Goal: Transaction & Acquisition: Purchase product/service

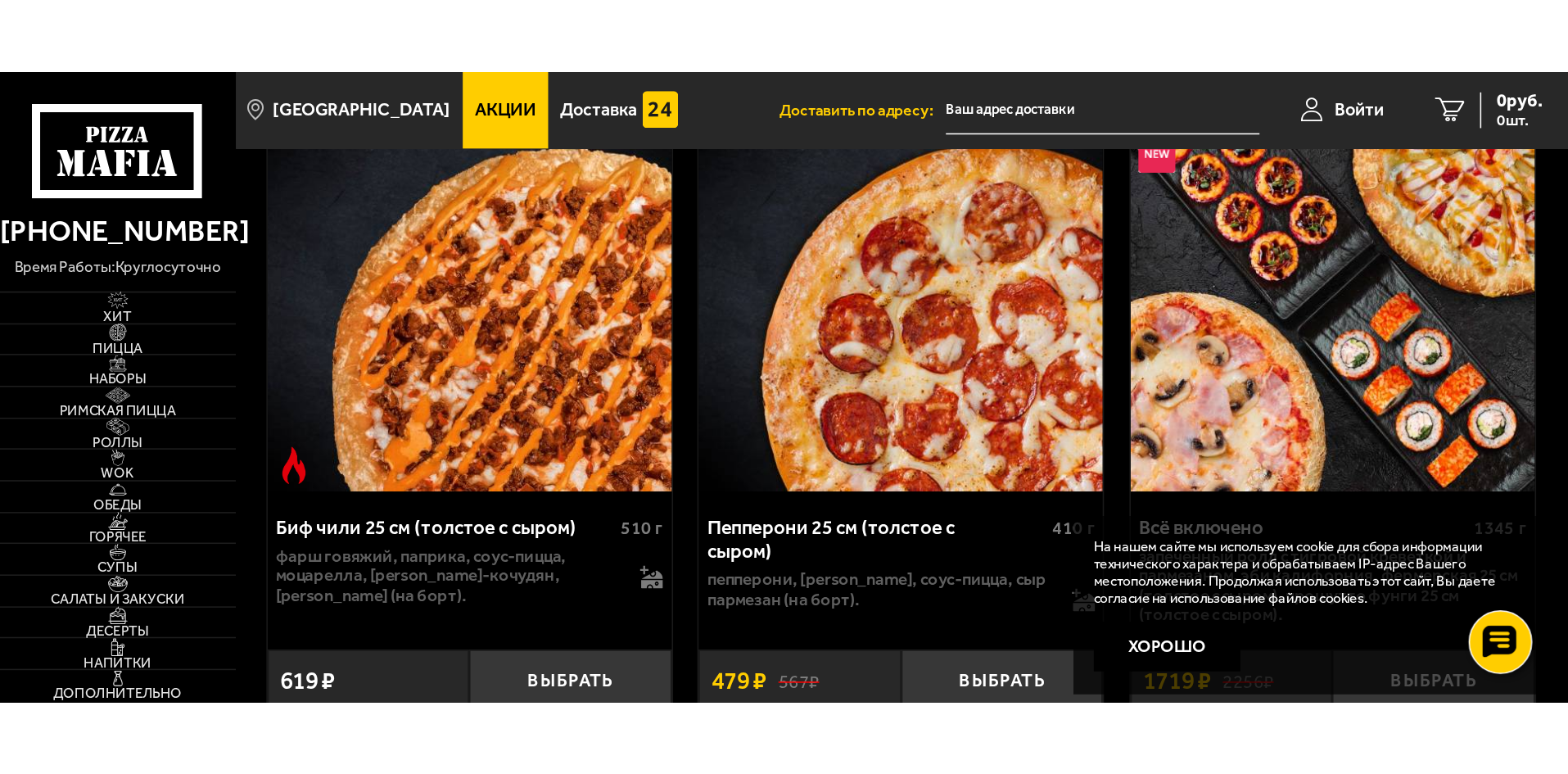
scroll to position [874, 0]
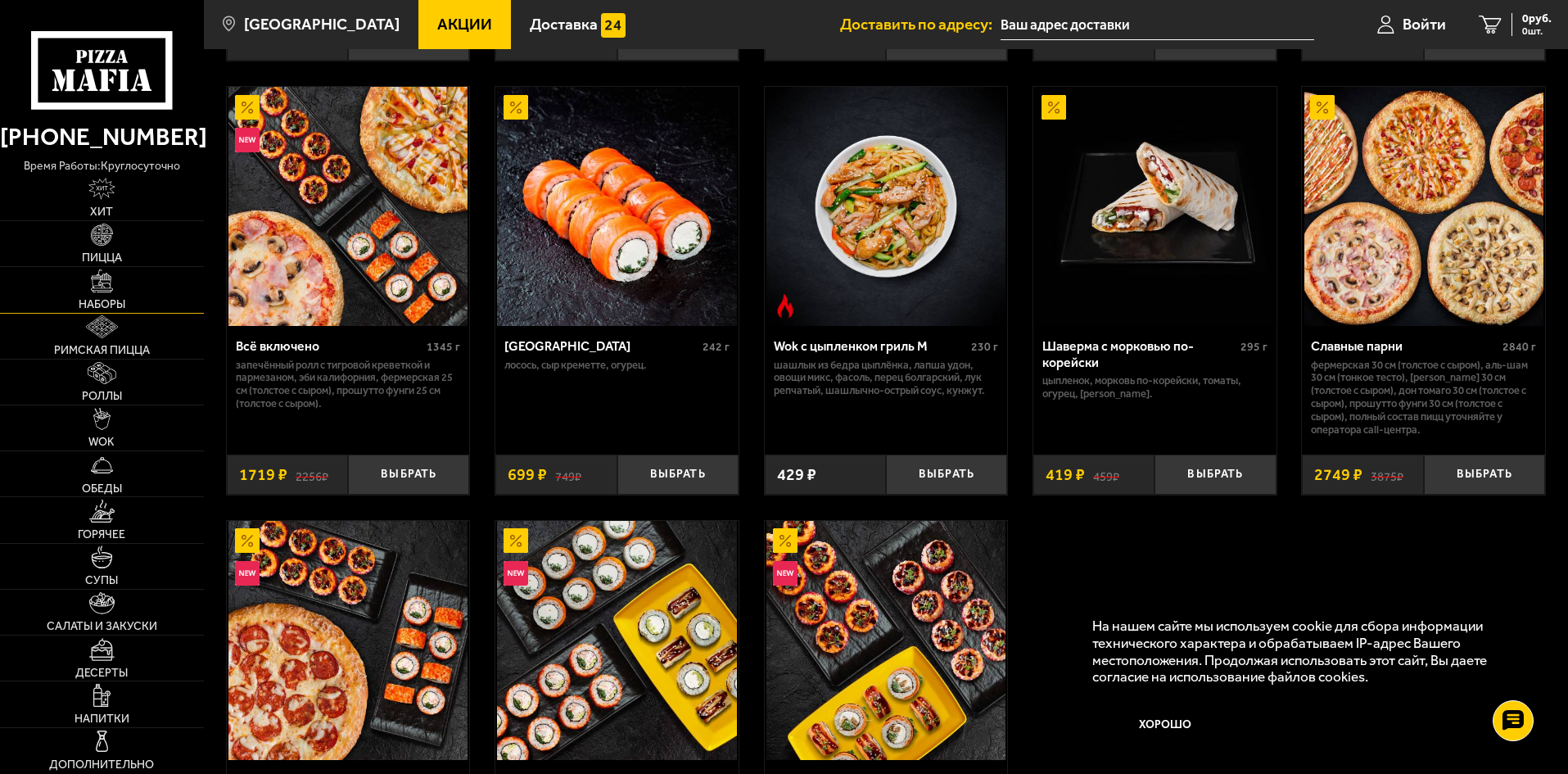
click at [153, 301] on link "Наборы" at bounding box center [102, 290] width 204 height 45
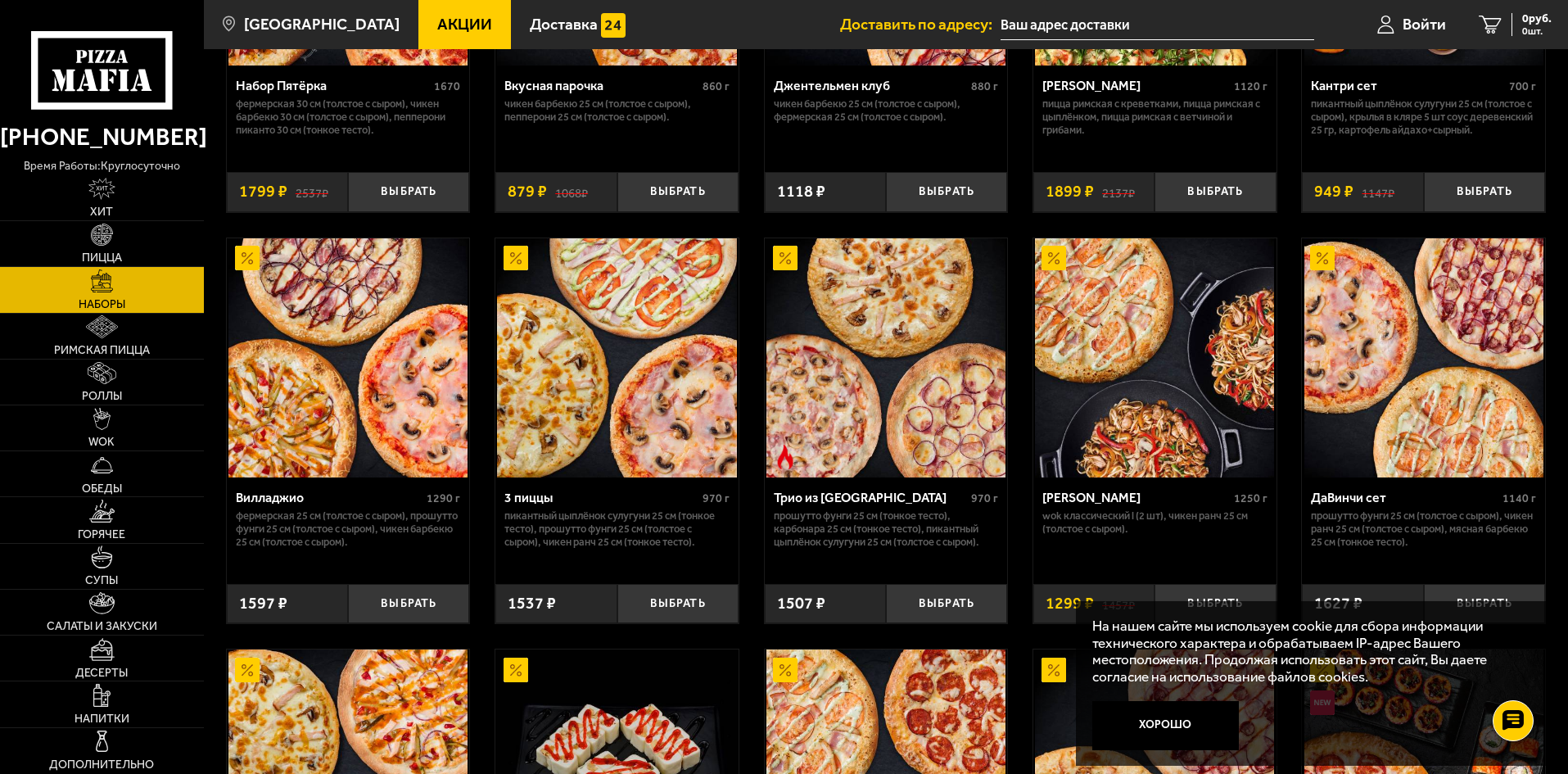
scroll to position [219, 0]
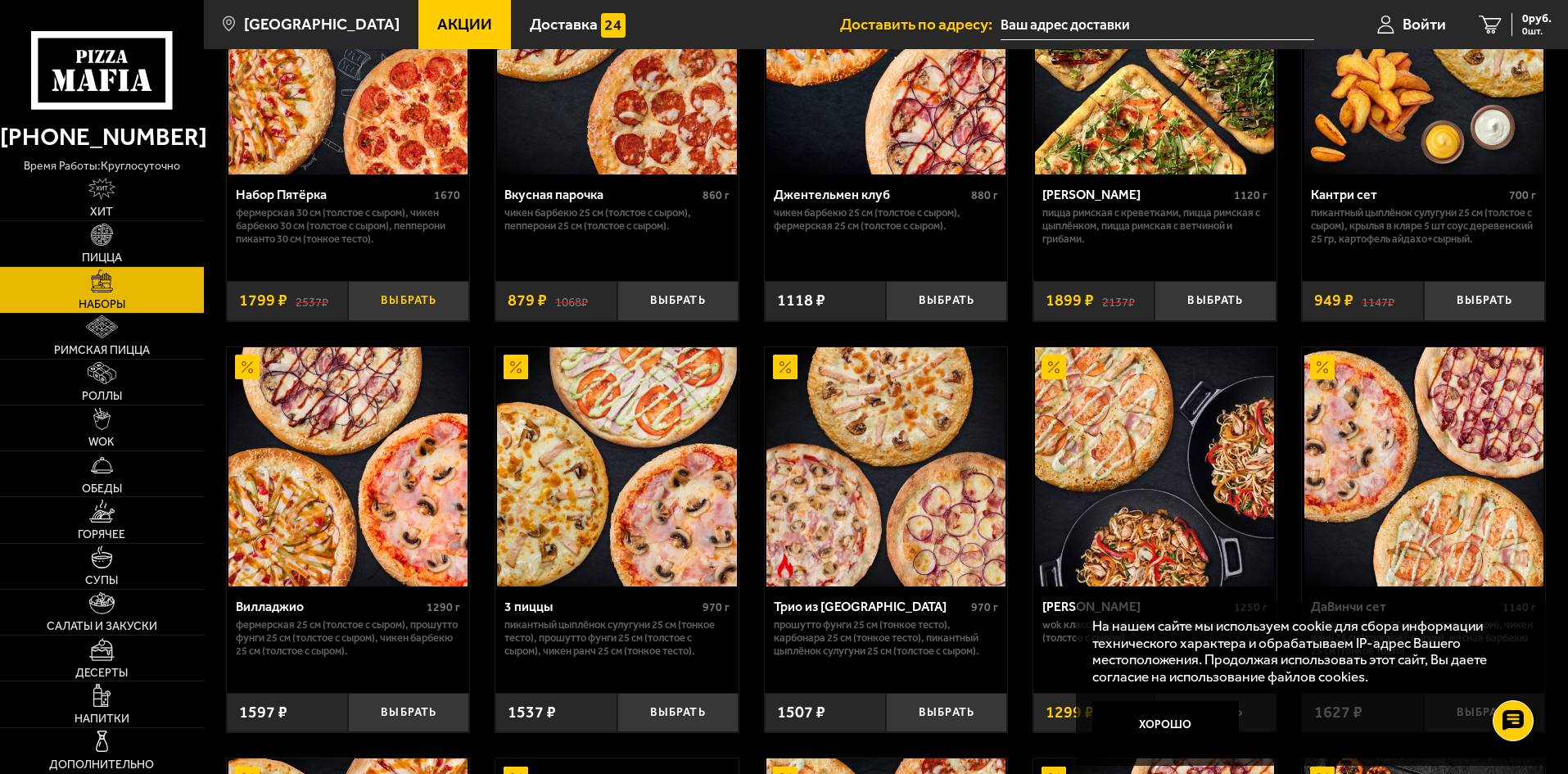
click at [422, 306] on button "Выбрать" at bounding box center [408, 301] width 121 height 40
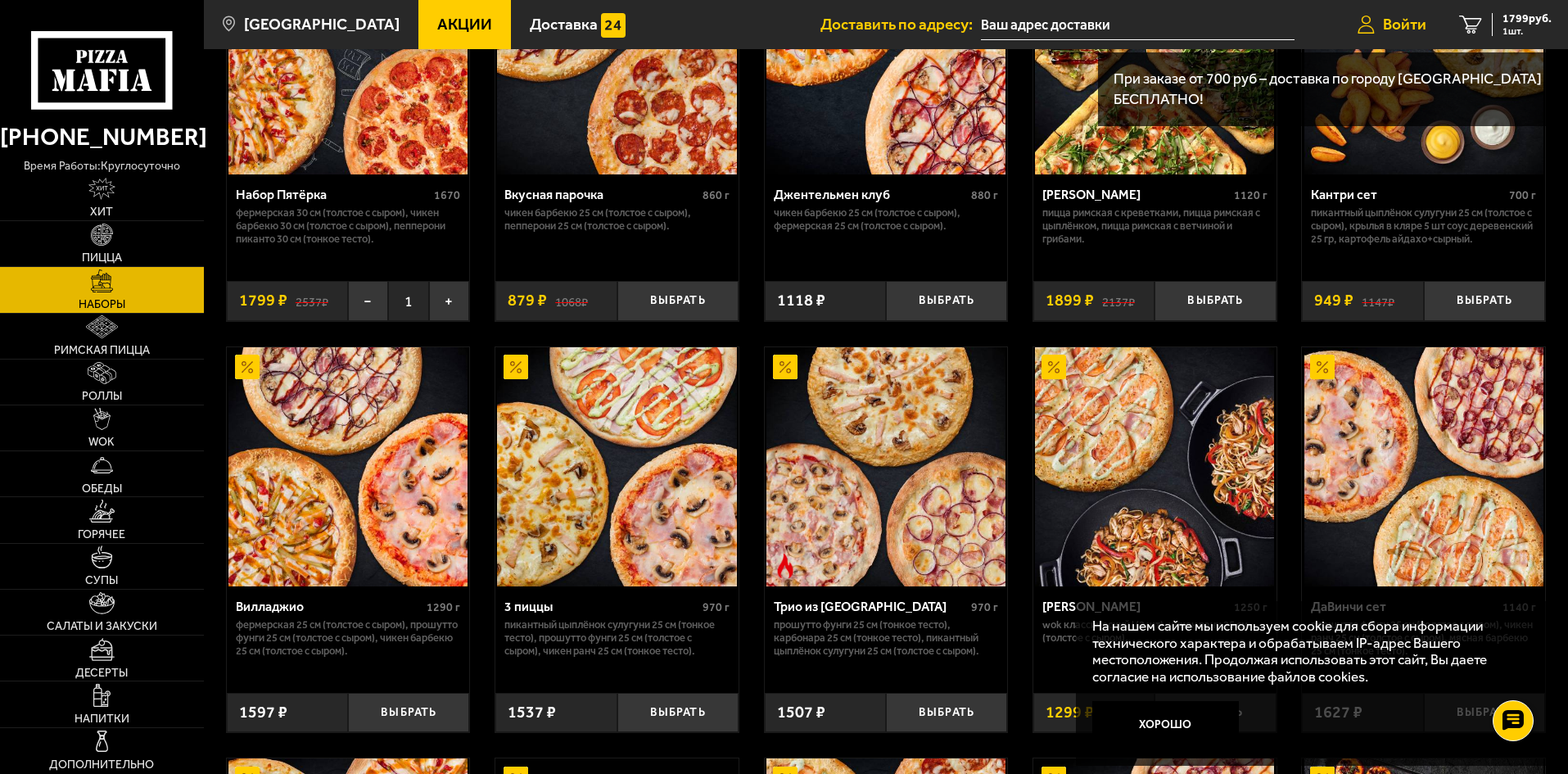
click at [1007, 31] on span "Войти" at bounding box center [1405, 24] width 43 height 16
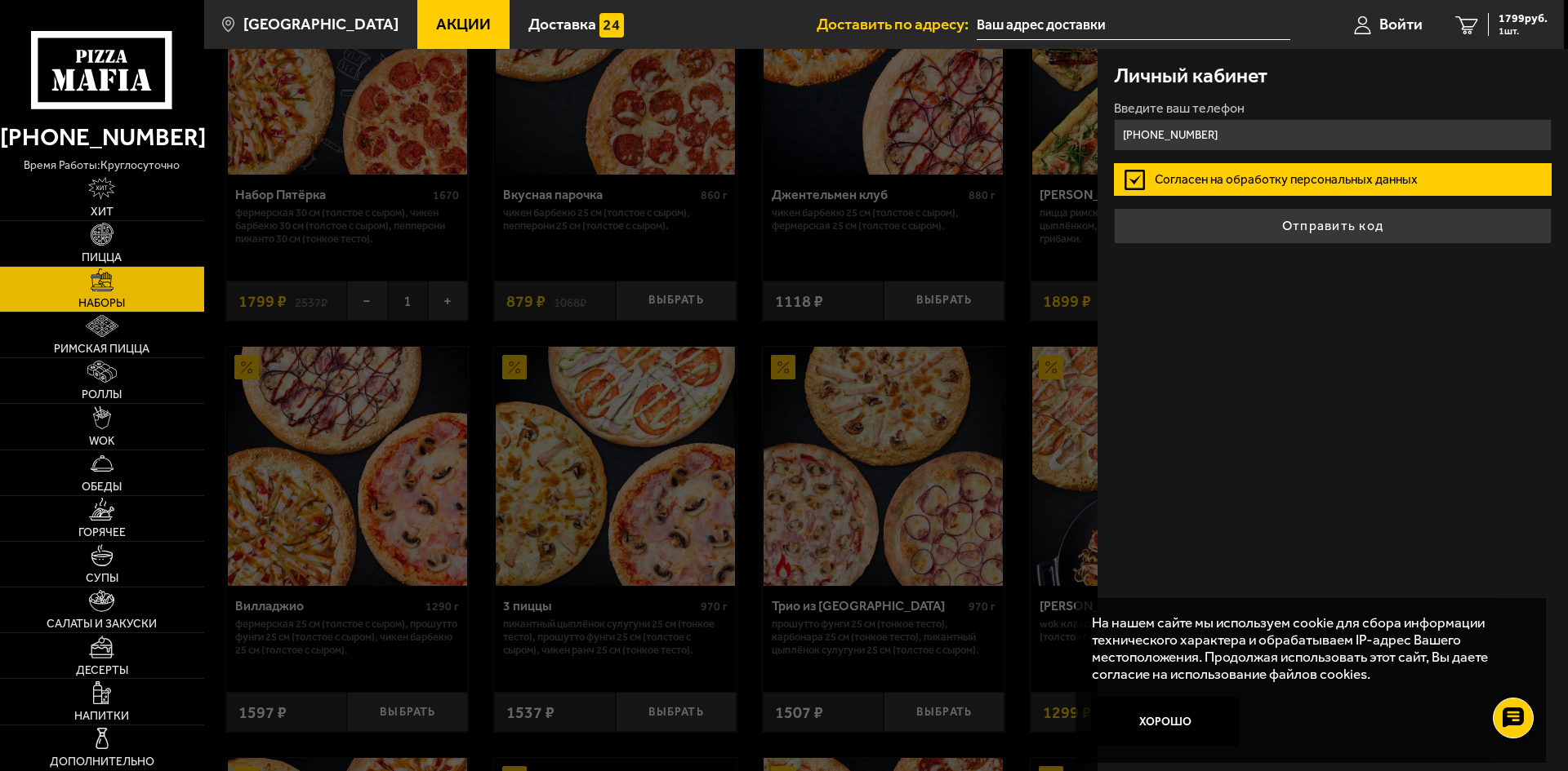
type input "+7 (999) 514-33-09"
click at [1004, 208] on button "Отправить код" at bounding box center [1332, 225] width 438 height 36
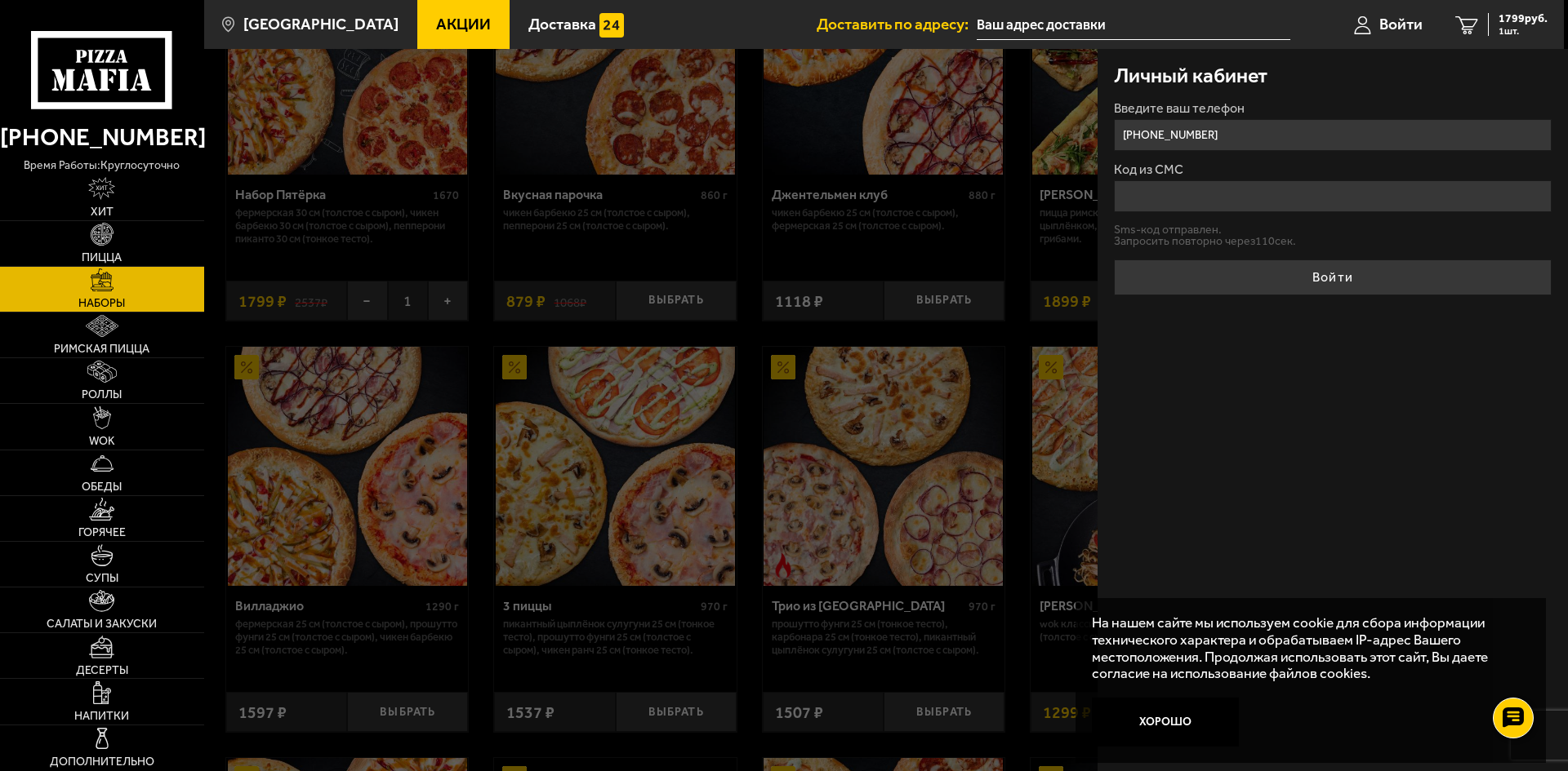
type input "6"
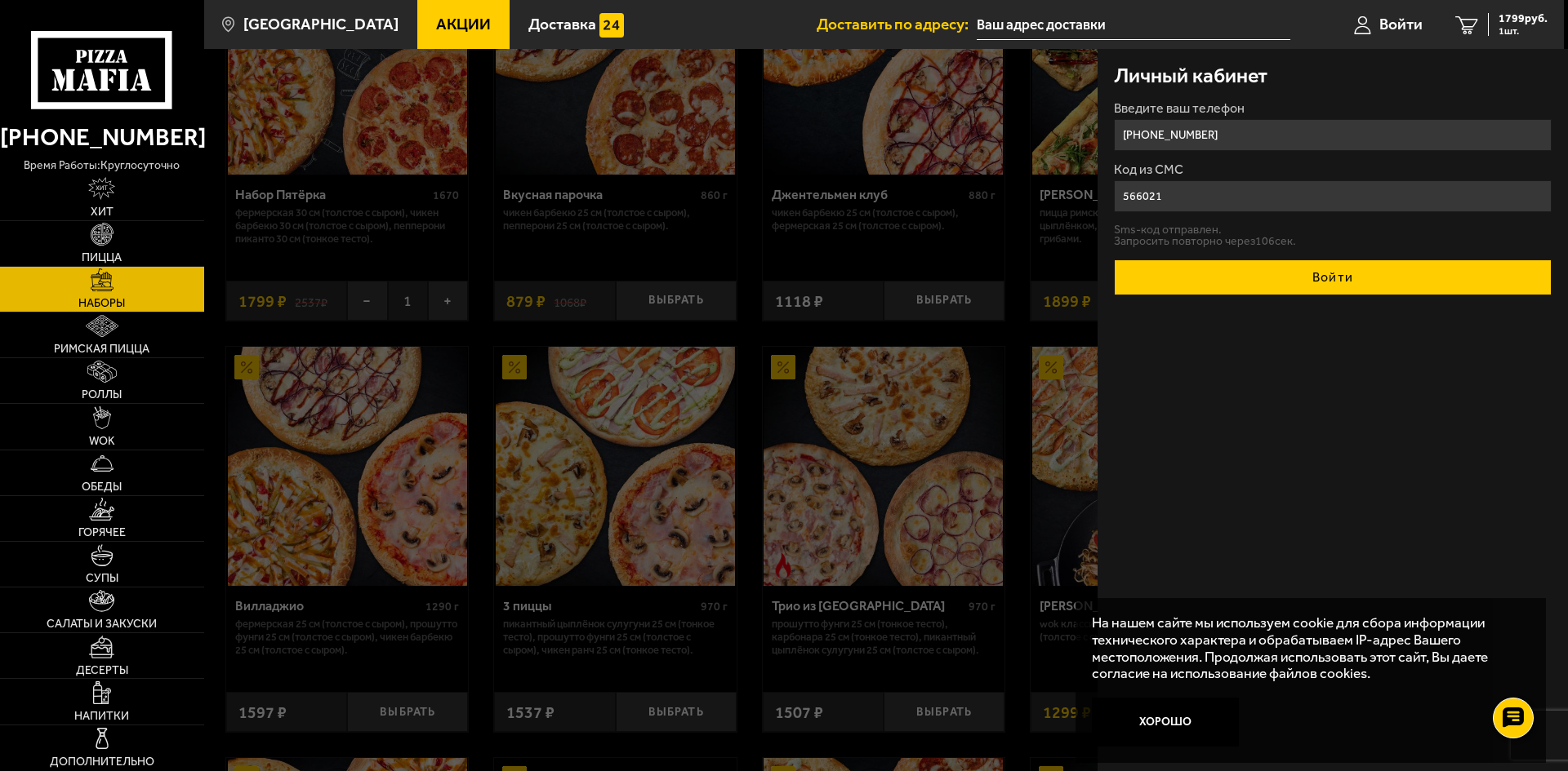
type input "566021"
click at [1004, 285] on button "Войти" at bounding box center [1332, 277] width 438 height 36
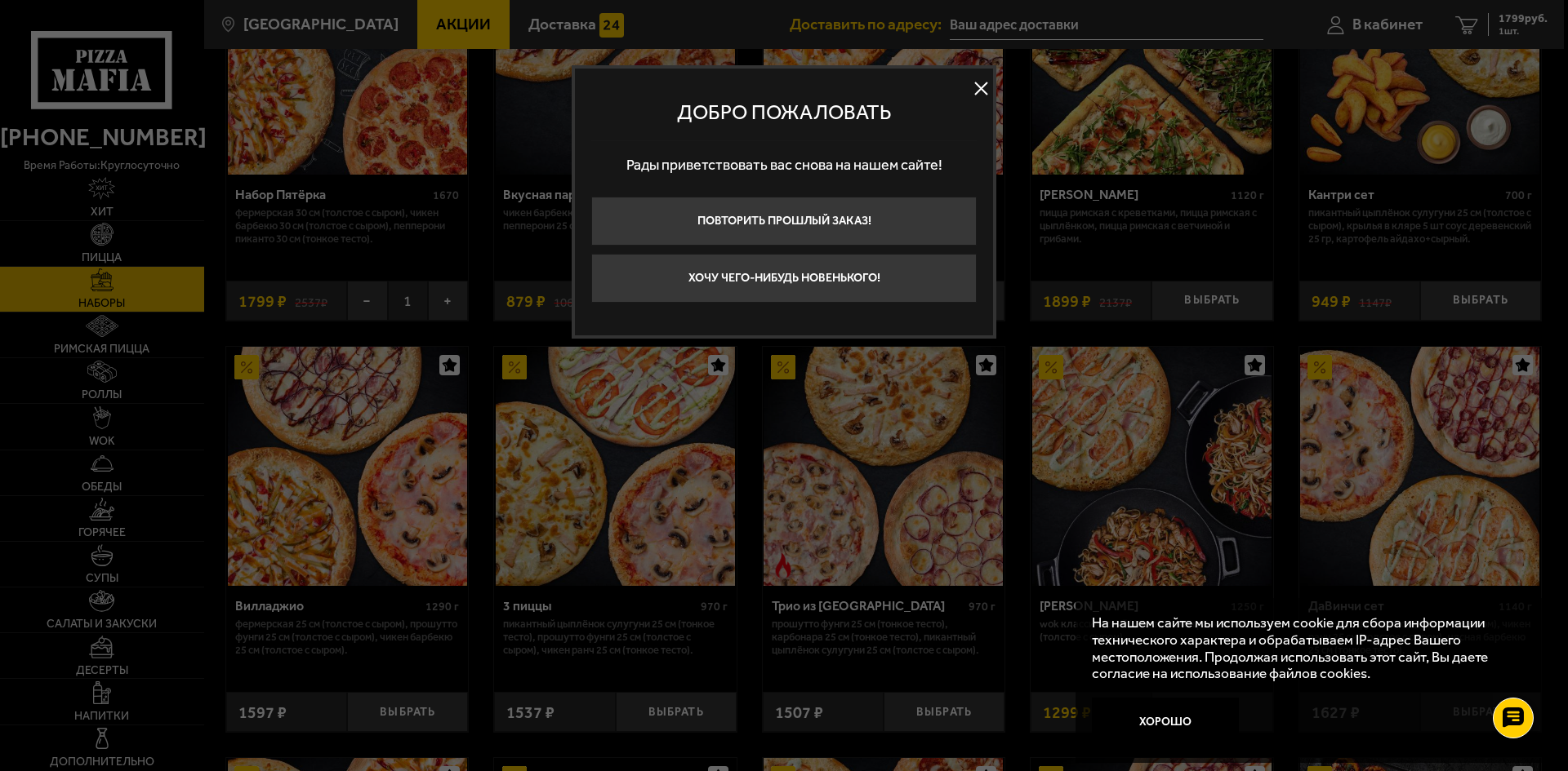
click at [979, 92] on button at bounding box center [980, 89] width 24 height 24
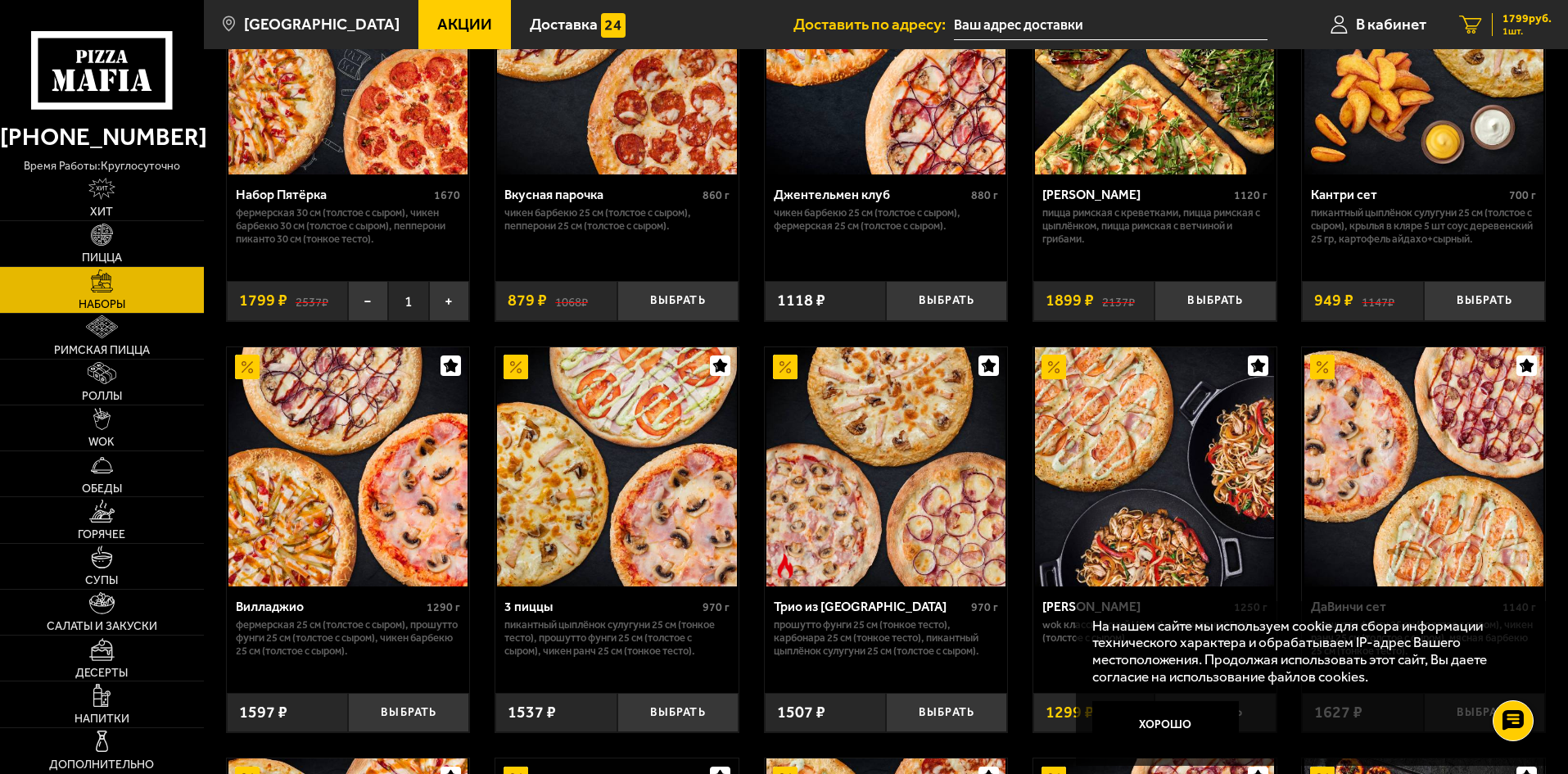
click at [1007, 29] on div "1799 руб. 1 шт." at bounding box center [1521, 24] width 60 height 23
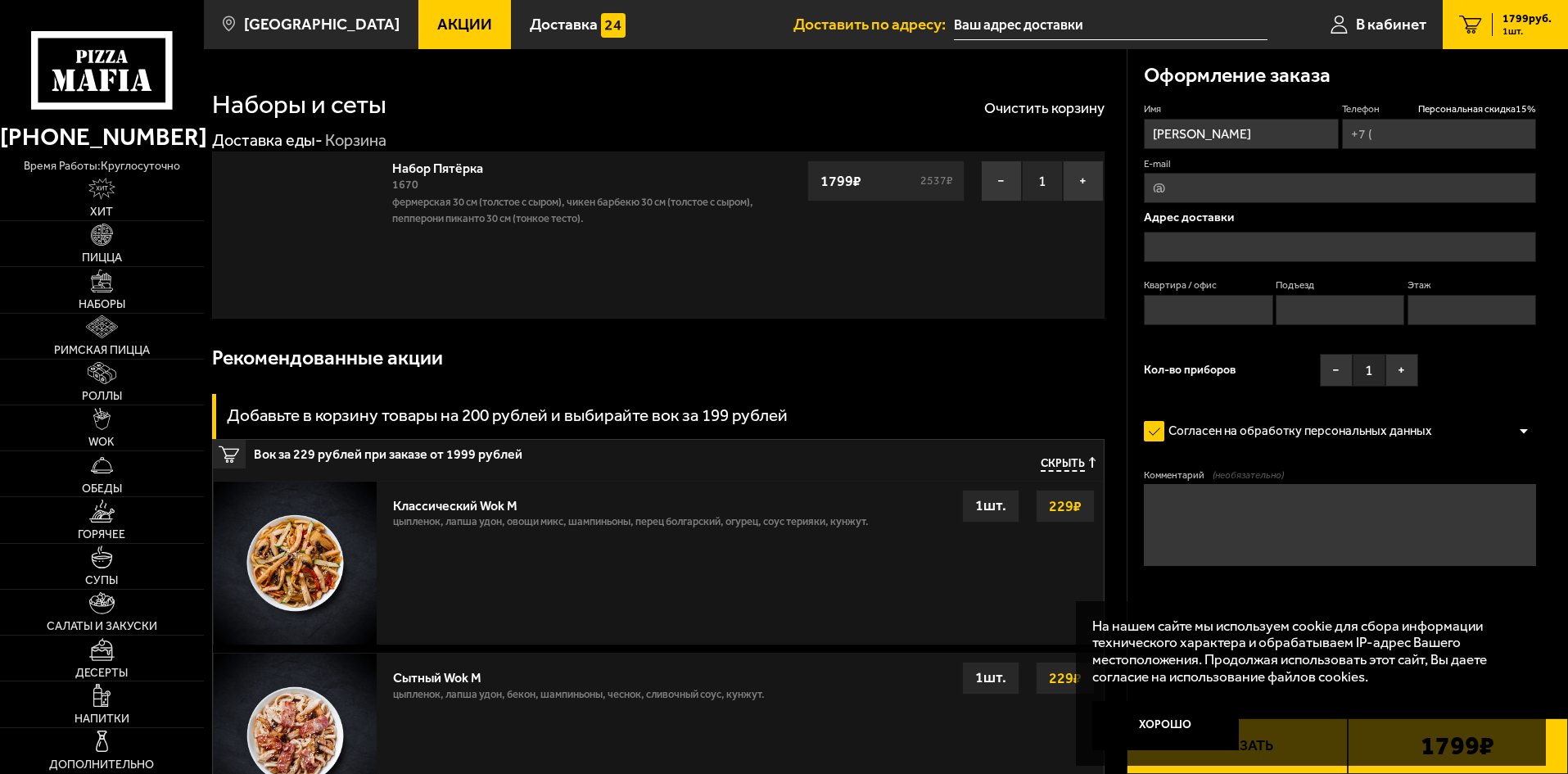
type input "+7 (999) 514-33-09"
type input "Санкт-Петербург, Пушкин, Церковная улица, 50/18, подъезд 1"
type input "16"
type input "1"
type input "4"
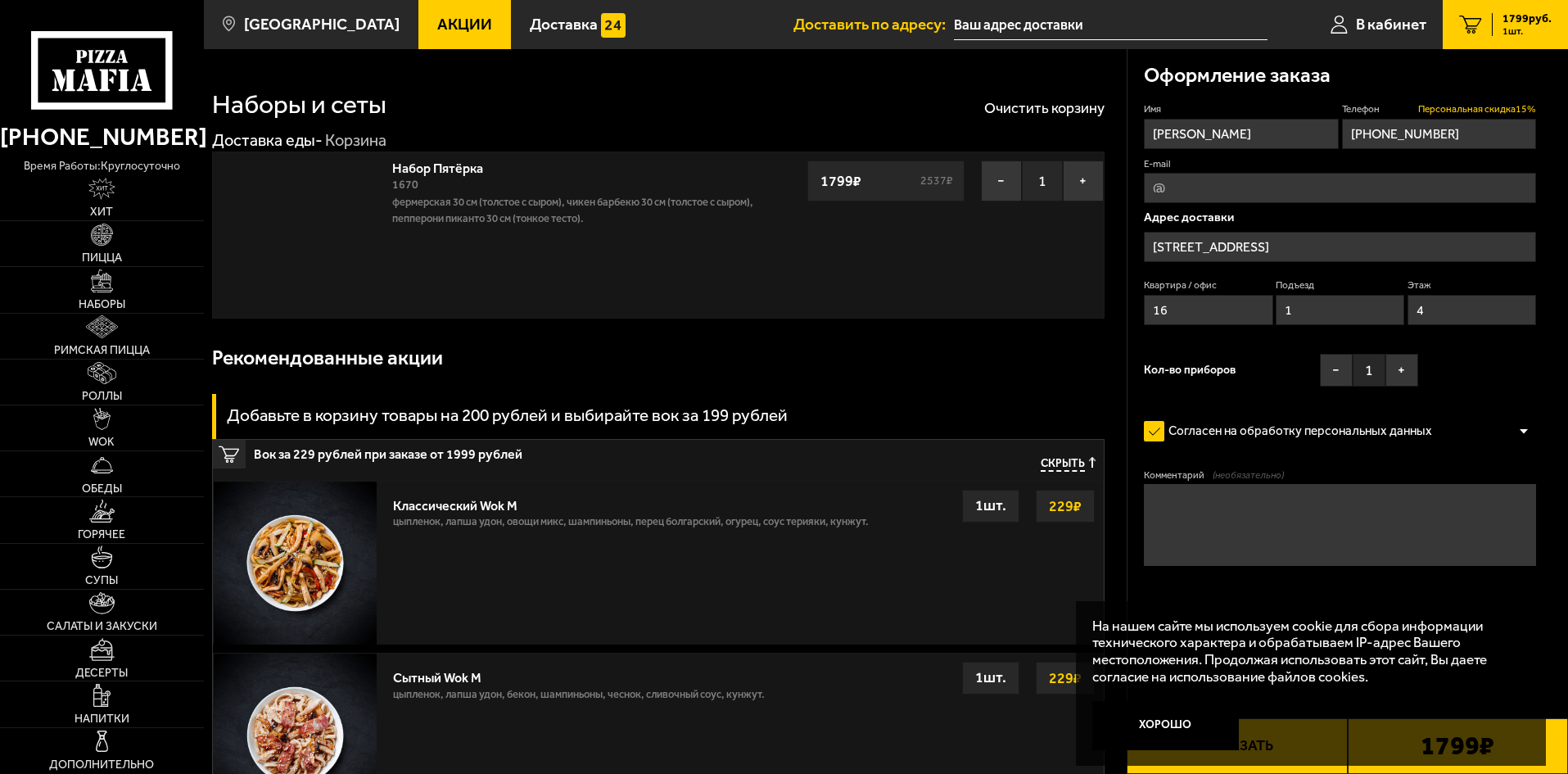
type input "Пушкин, Церковная улица, 50/18"
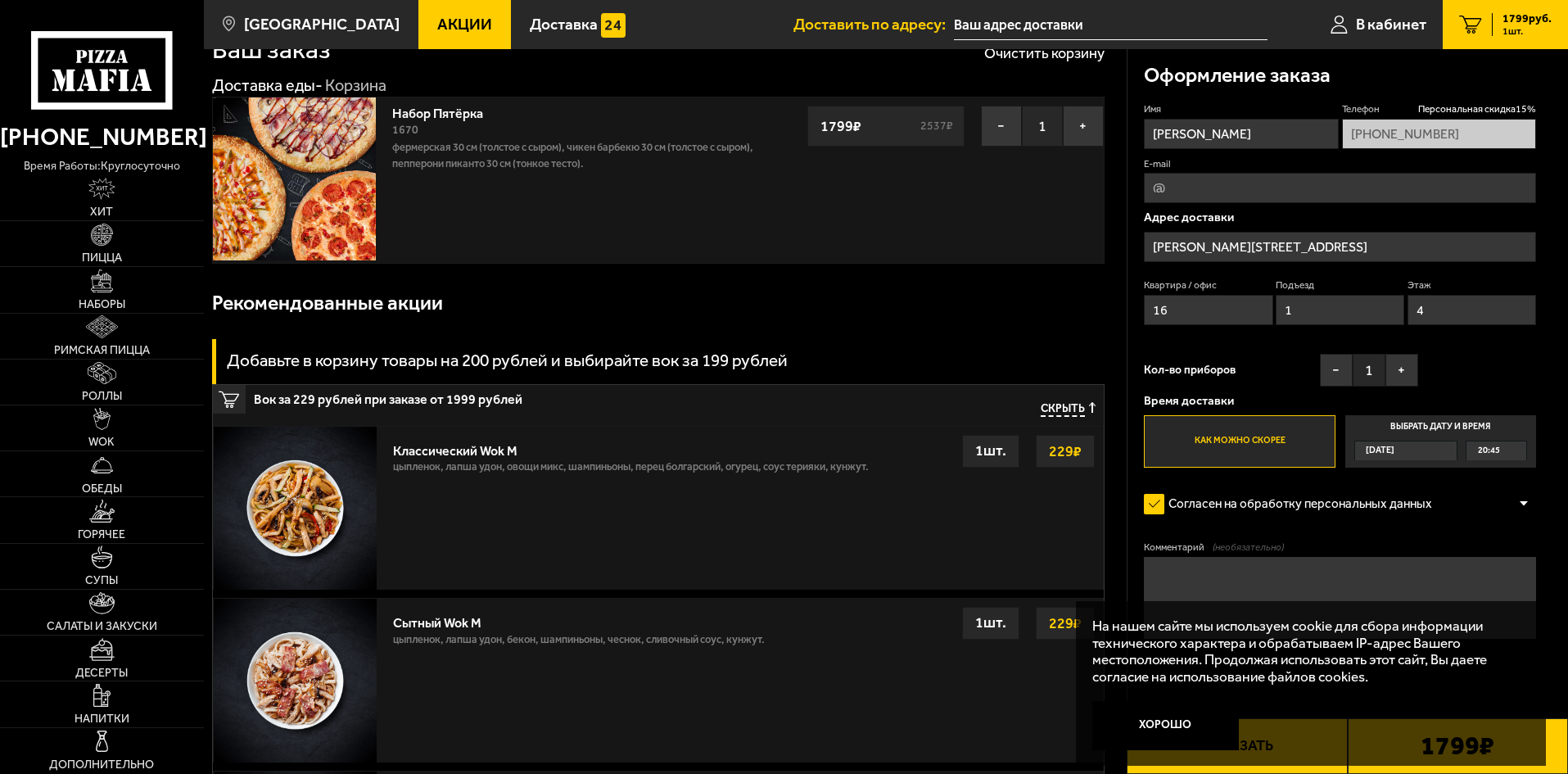
scroll to position [109, 0]
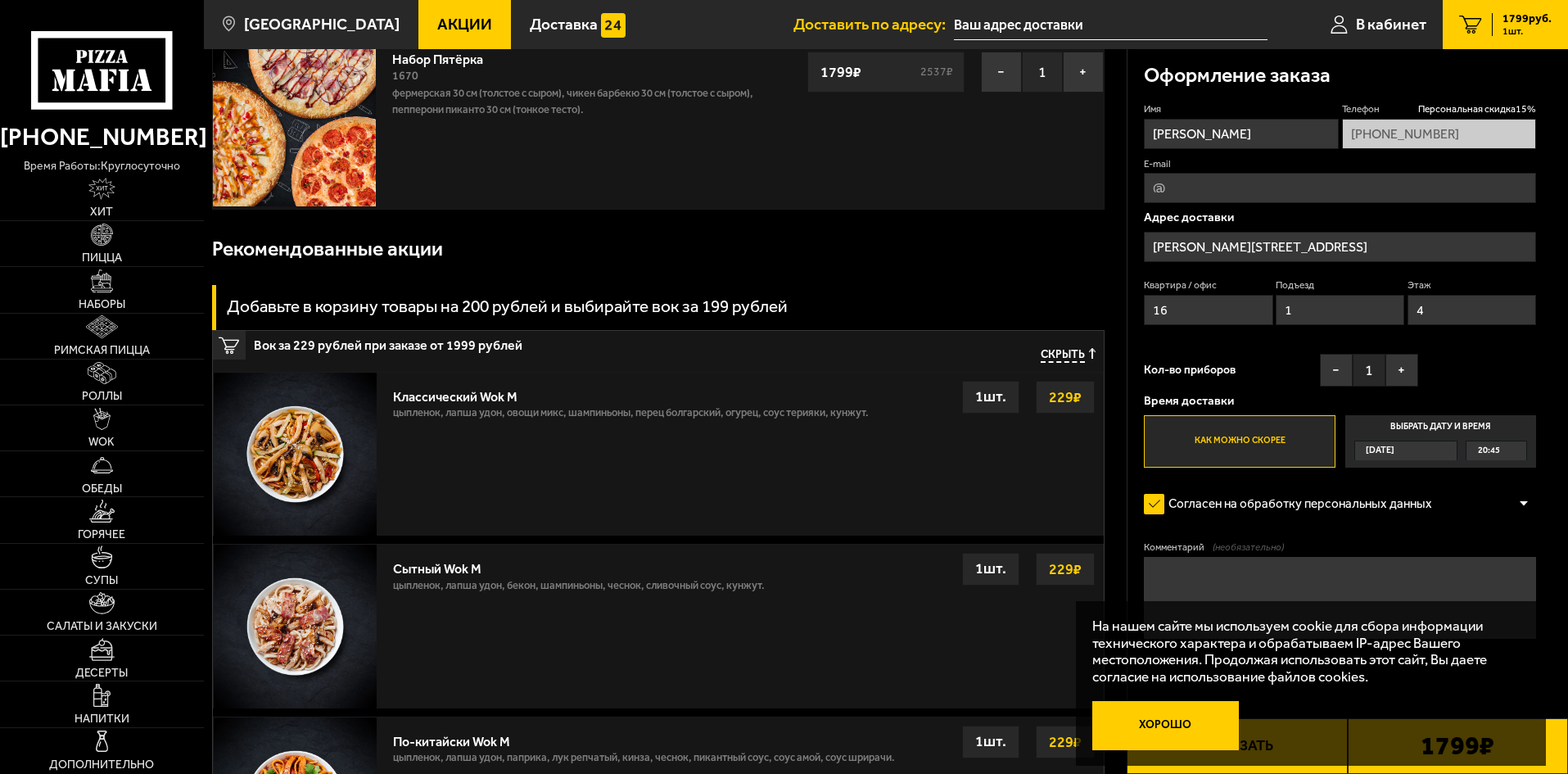
click at [1007, 404] on button "Хорошо" at bounding box center [1166, 725] width 148 height 50
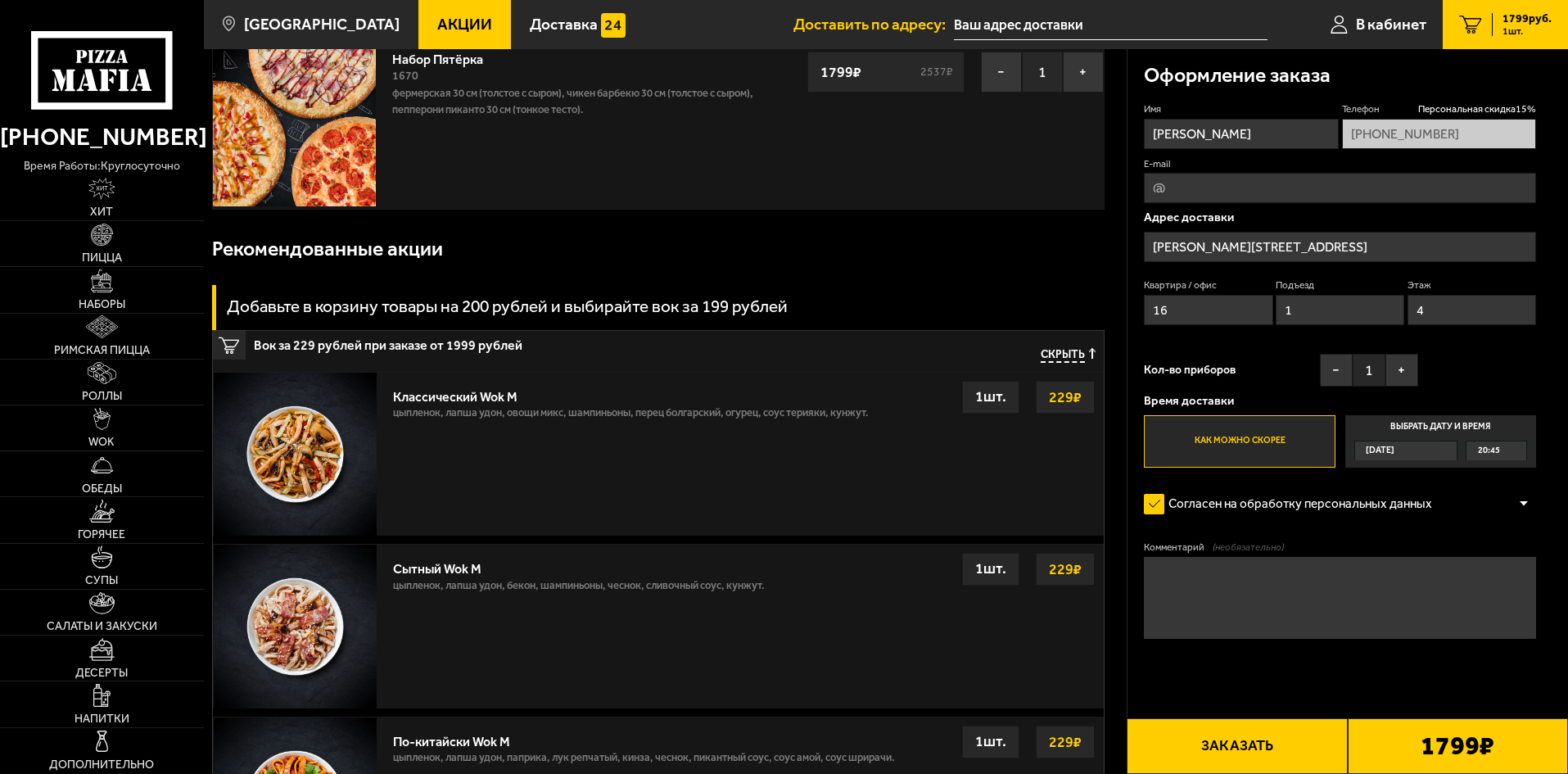
click at [1007, 404] on textarea "Комментарий (необязательно)" at bounding box center [1339, 598] width 392 height 82
click at [1007, 404] on textarea "Пожалуйста, сделайте пиццы не острыми" at bounding box center [1339, 598] width 392 height 82
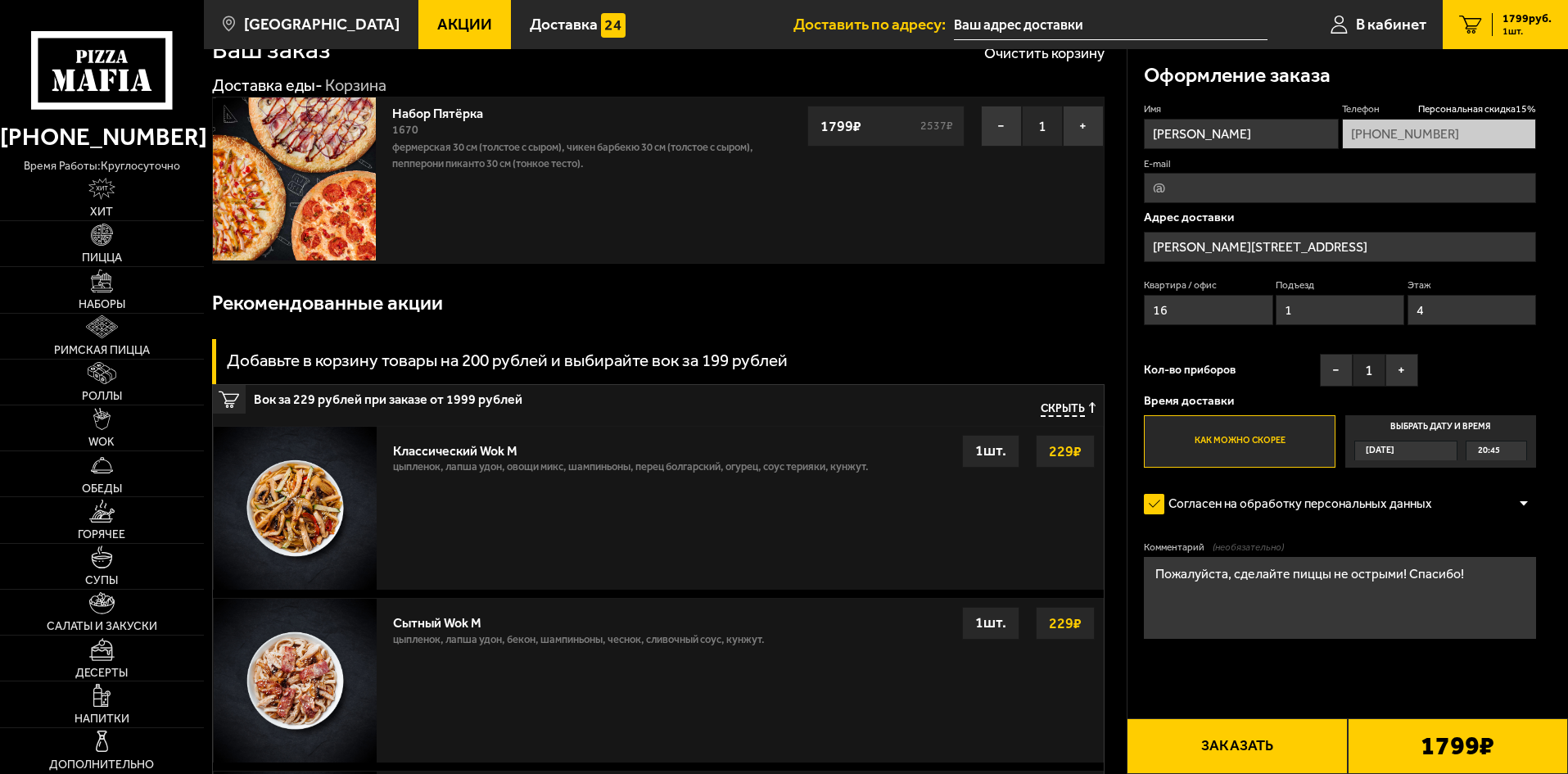
scroll to position [0, 0]
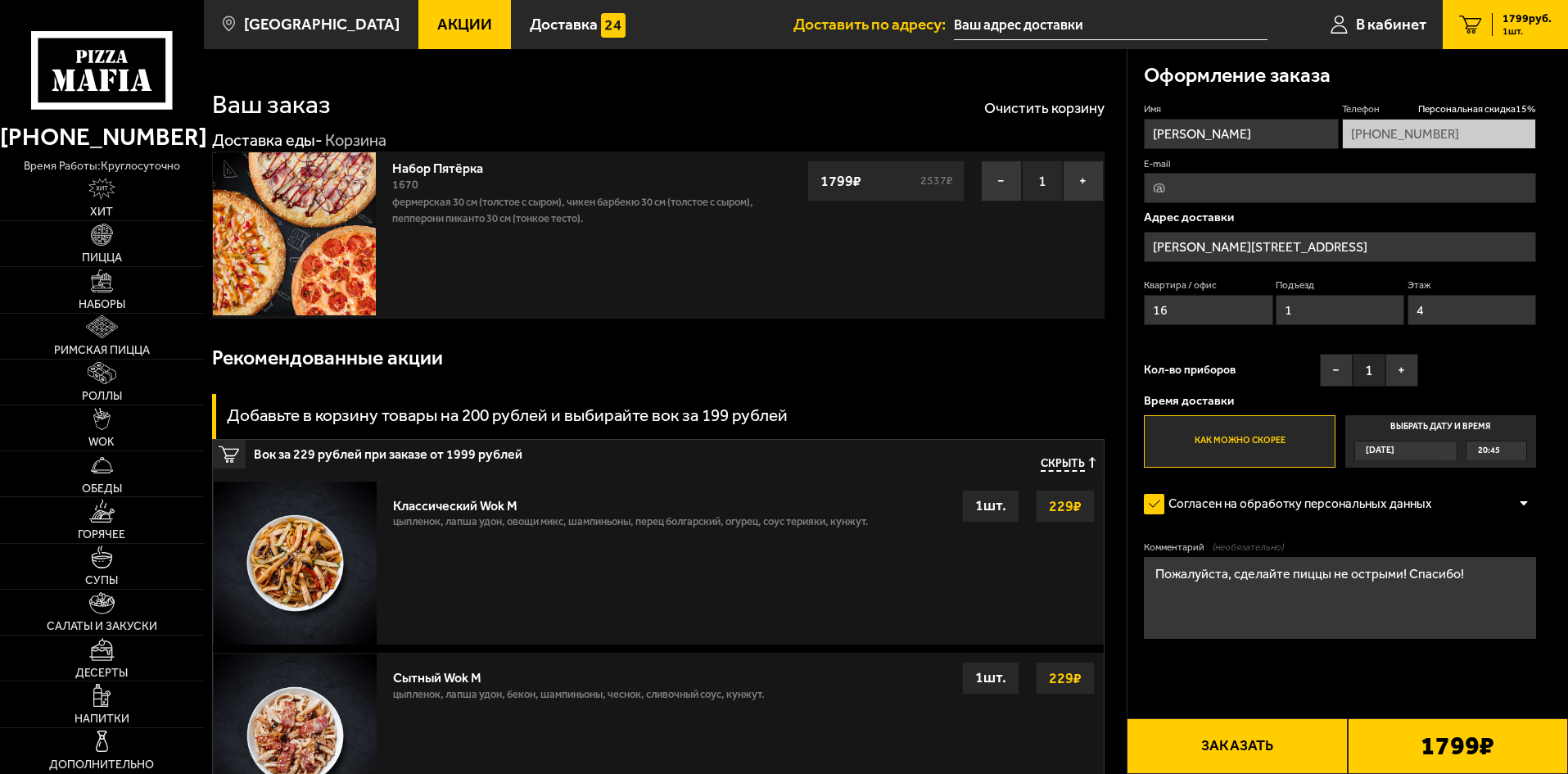
type textarea "Пожалуйста, сделайте пиццы не острыми! Спасибо!"
click at [1007, 404] on label "Согласен на обработку персональных данных" at bounding box center [1296, 504] width 304 height 33
click at [0, 0] on input "Согласен на обработку персональных данных" at bounding box center [0, 0] width 0 height 0
click at [1007, 404] on div at bounding box center [1524, 504] width 24 height 12
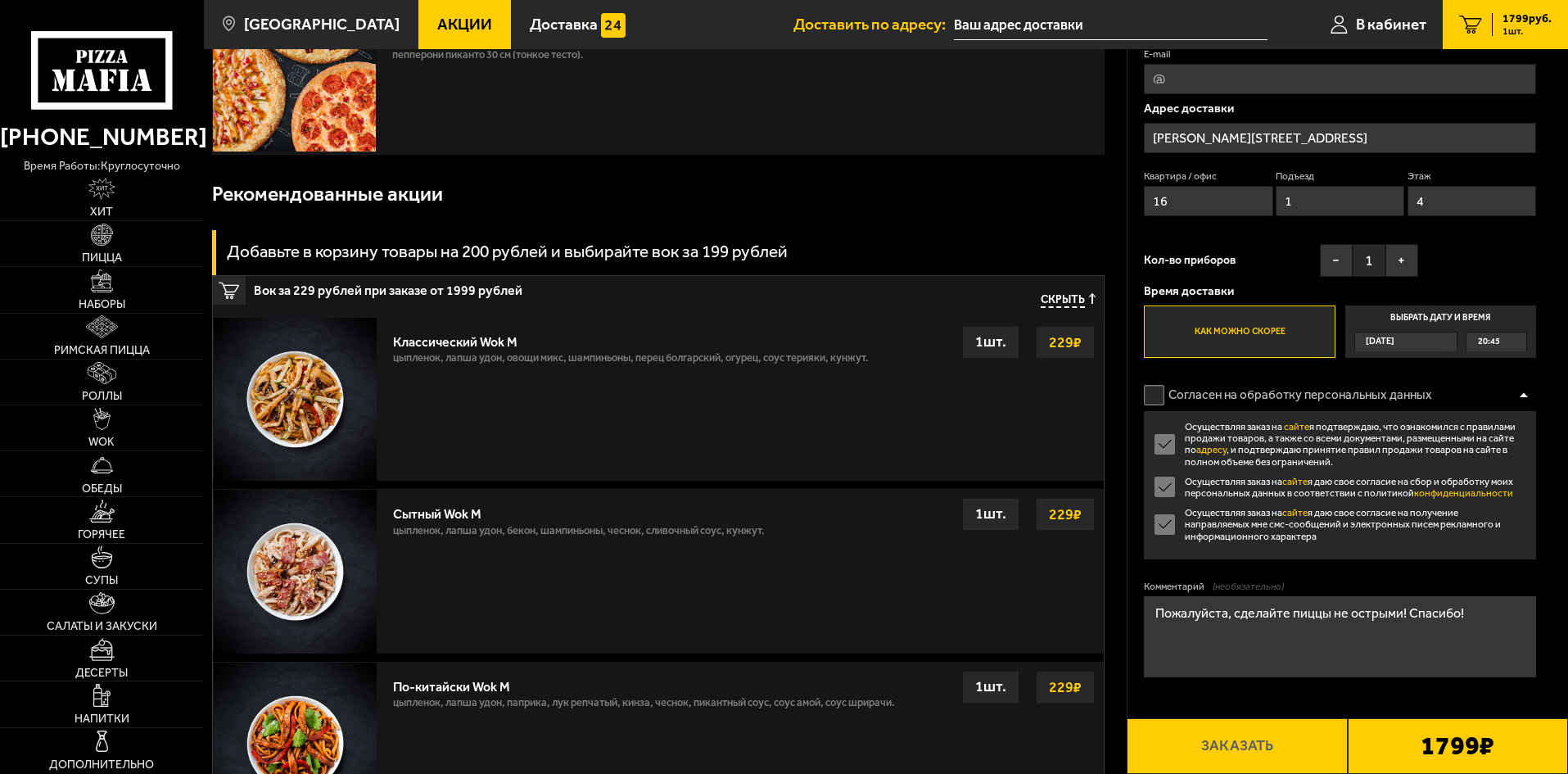
scroll to position [273, 0]
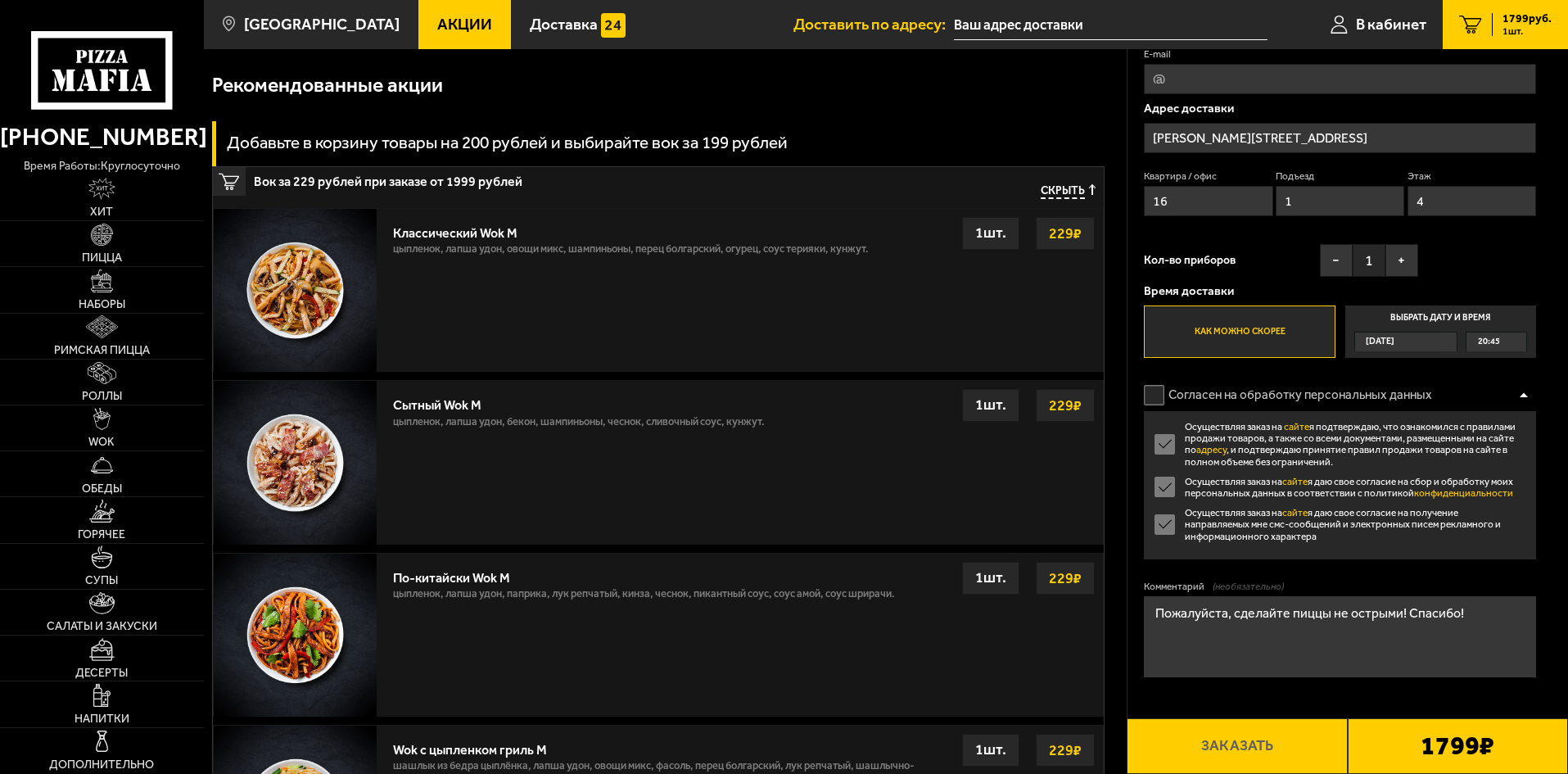
click at [1007, 396] on label "Согласен на обработку персональных данных" at bounding box center [1296, 395] width 304 height 33
click at [0, 0] on input "Согласен на обработку персональных данных" at bounding box center [0, 0] width 0 height 0
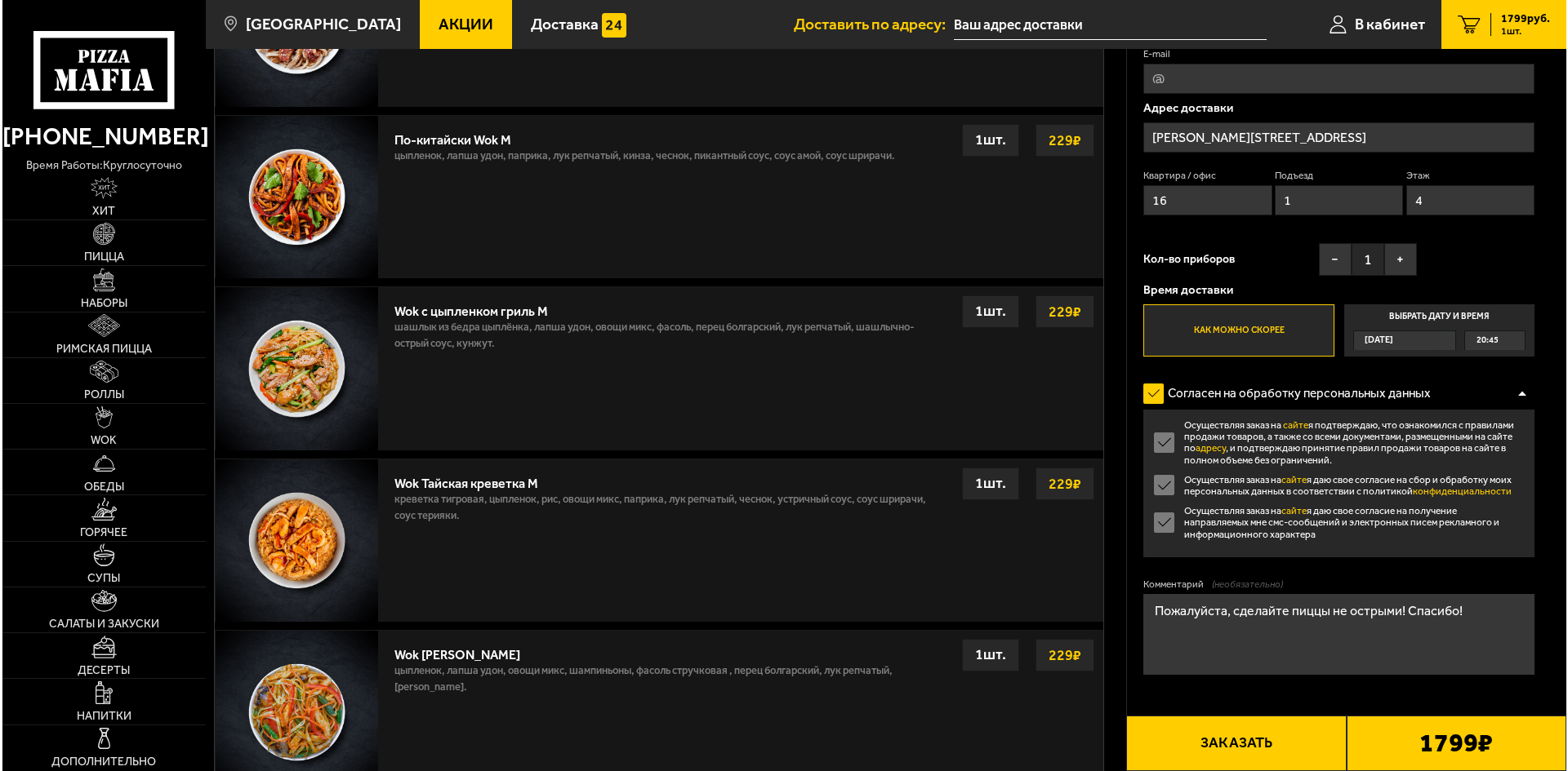
scroll to position [816, 0]
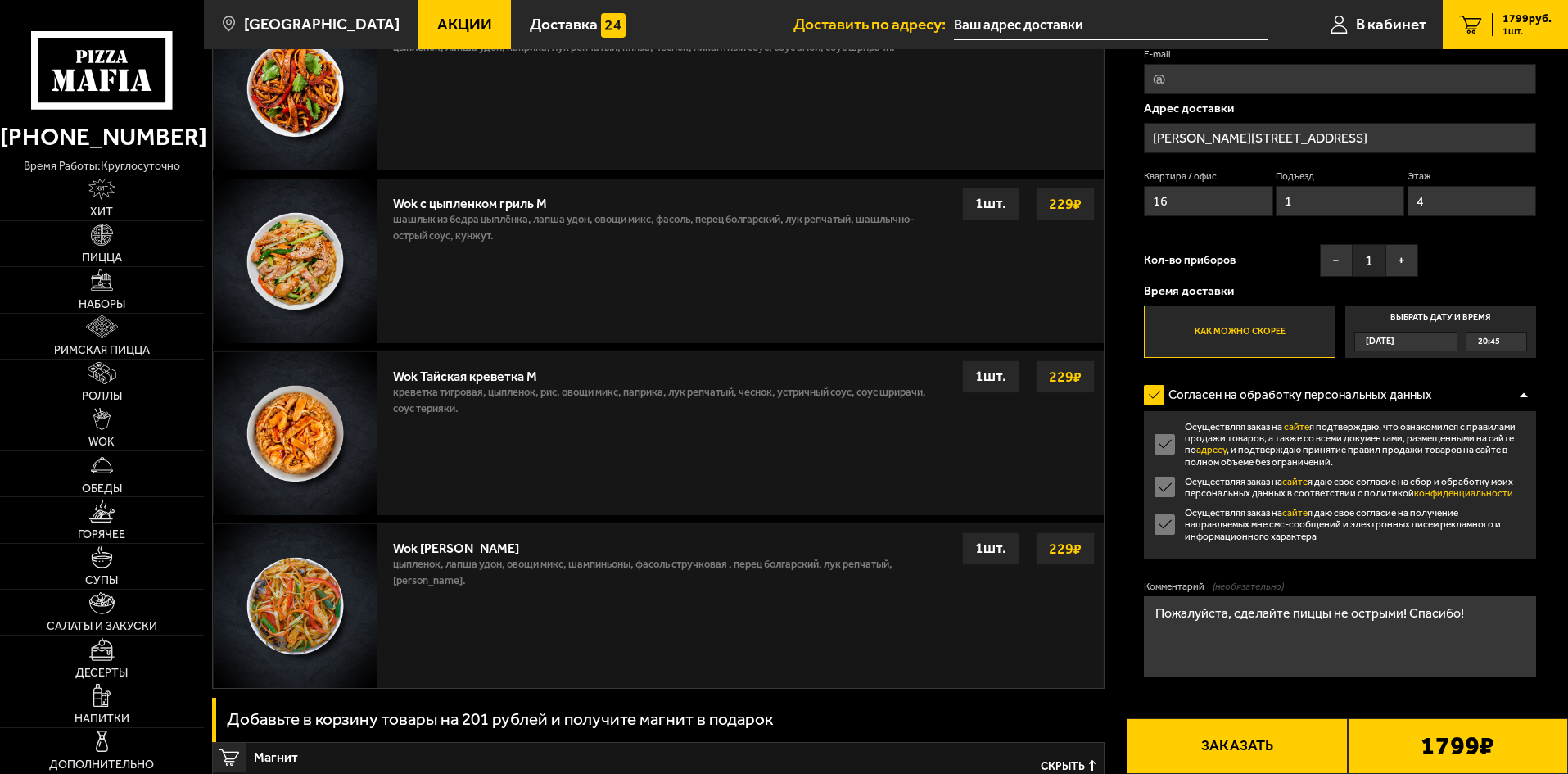
click at [1007, 404] on b "1799 ₽" at bounding box center [1457, 746] width 74 height 26
click at [1007, 404] on button "Заказать" at bounding box center [1236, 746] width 220 height 56
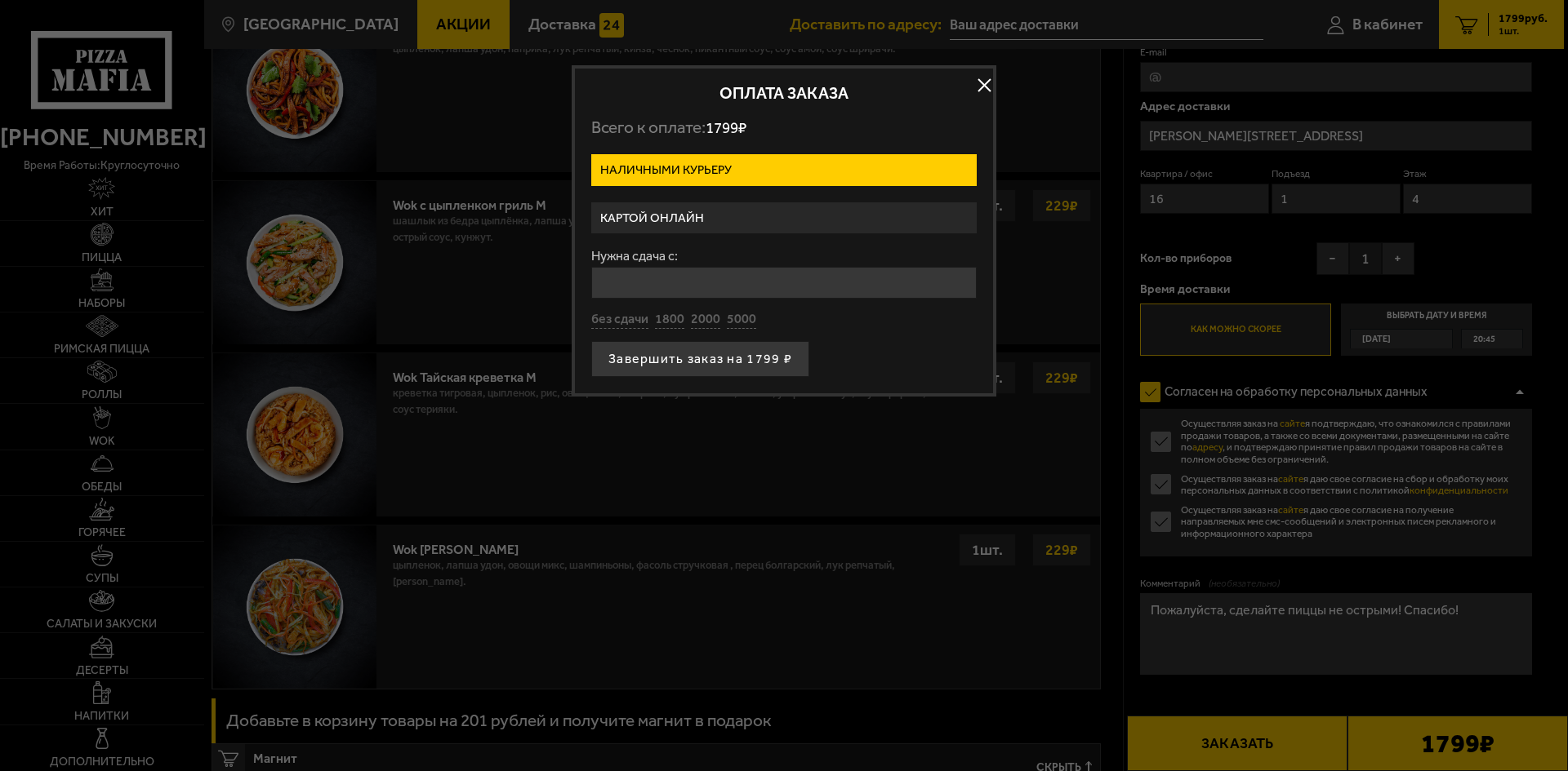
click at [730, 221] on label "Картой онлайн" at bounding box center [784, 218] width 386 height 32
click at [0, 0] on input "Картой онлайн" at bounding box center [0, 0] width 0 height 0
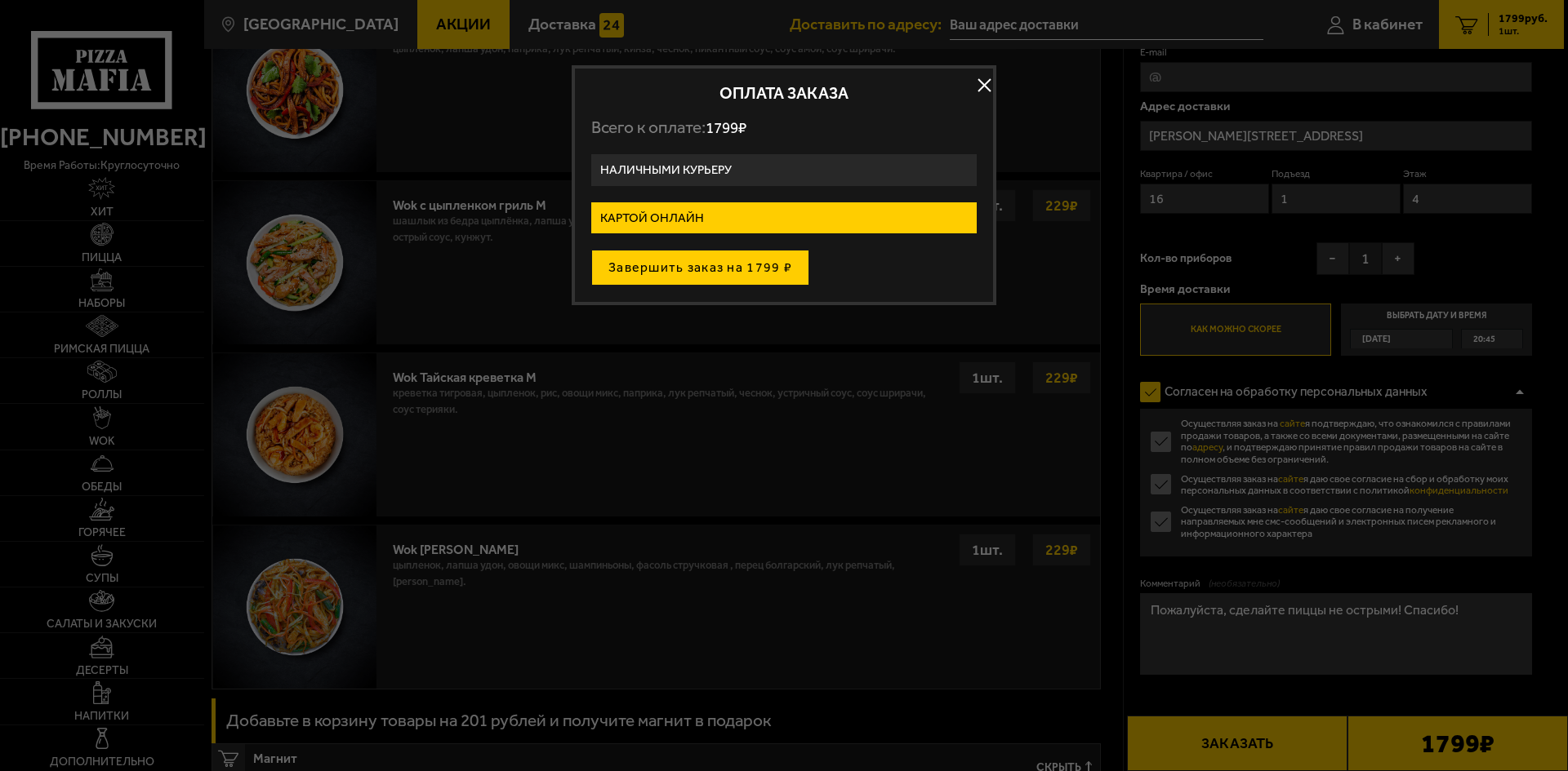
click at [744, 275] on button "Завершить заказ на 1799 ₽" at bounding box center [700, 267] width 218 height 36
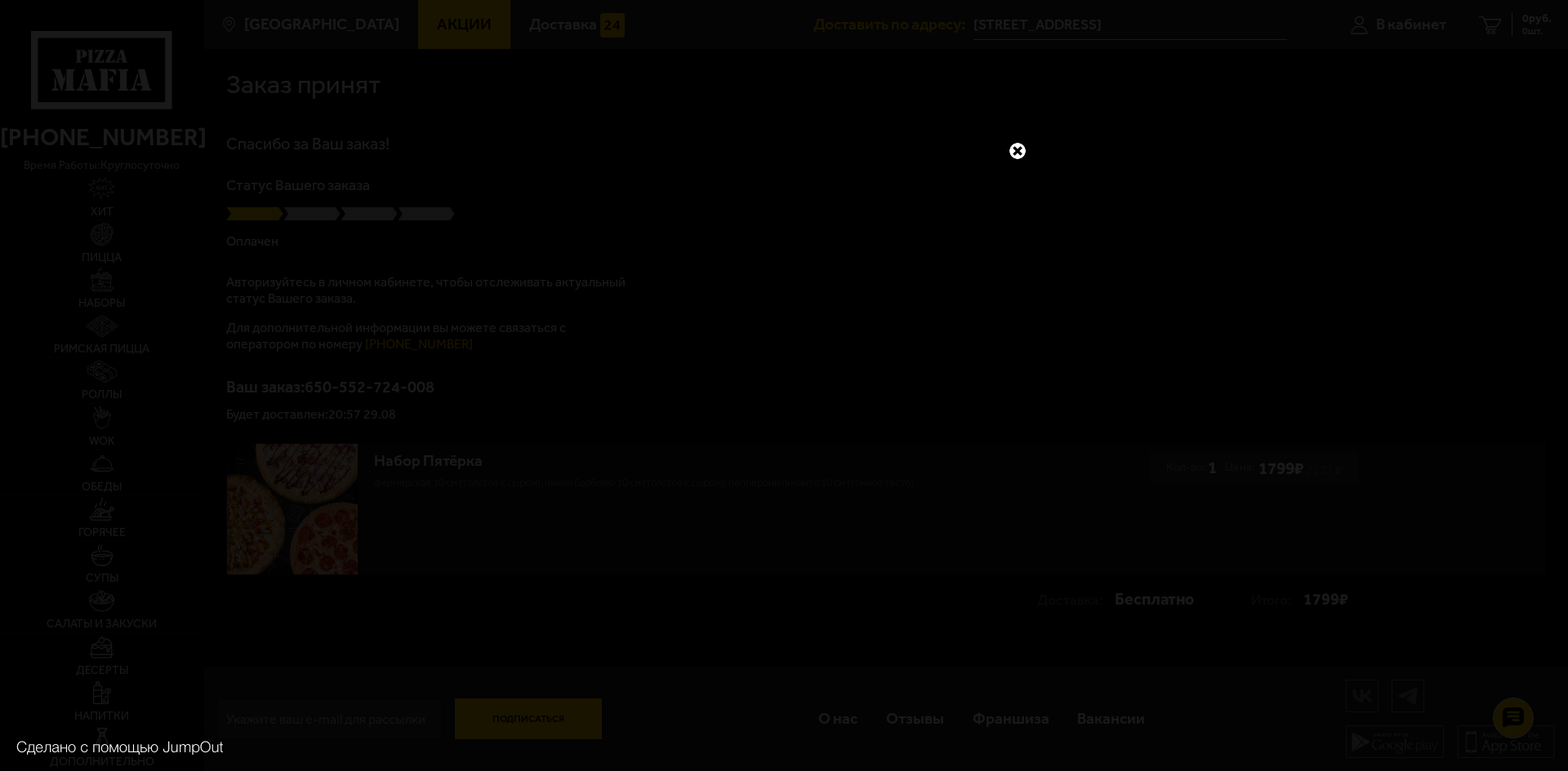
click at [1014, 152] on link at bounding box center [1018, 151] width 21 height 21
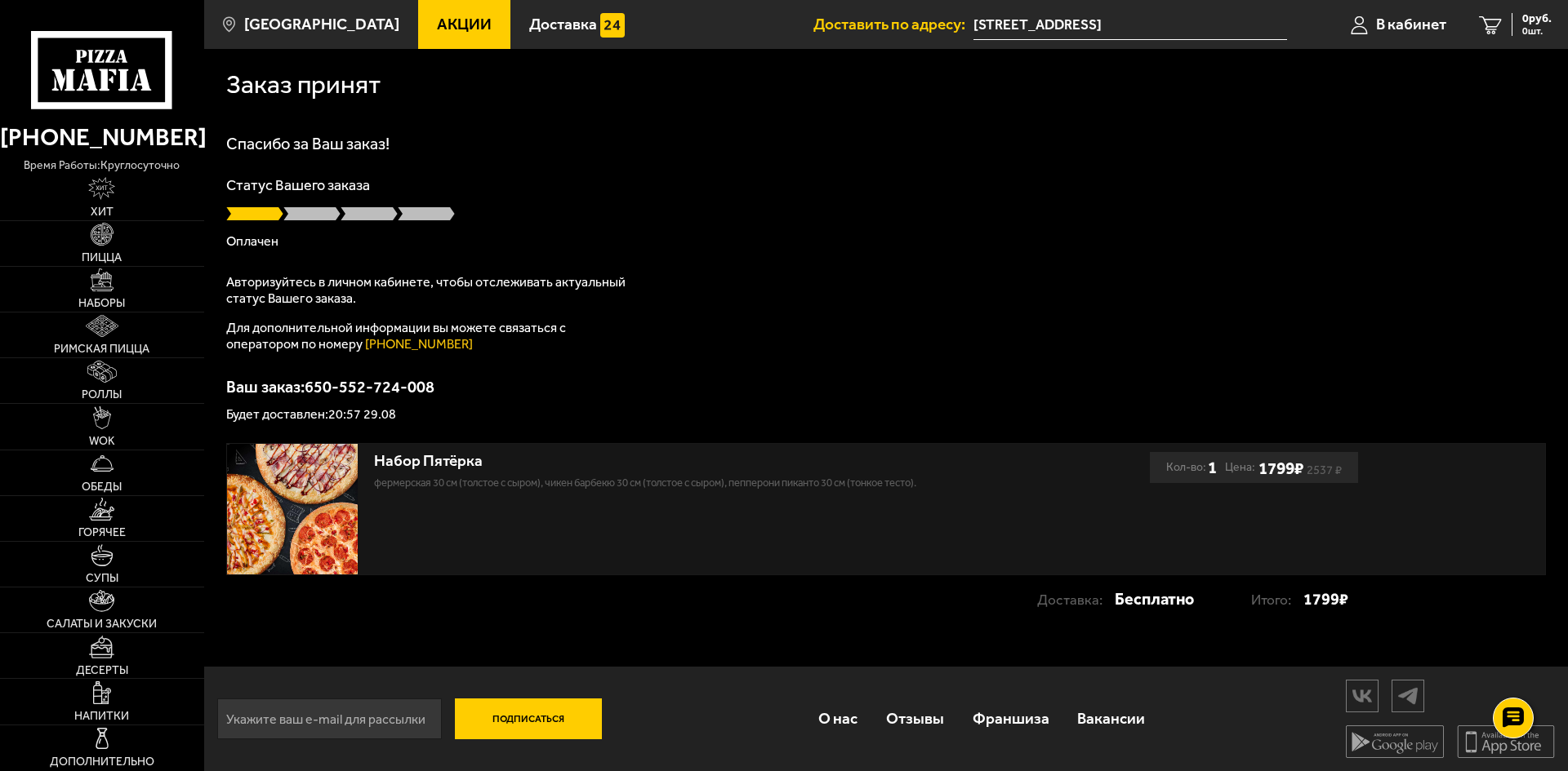
click at [1219, 21] on input "[STREET_ADDRESS]" at bounding box center [1130, 24] width 314 height 30
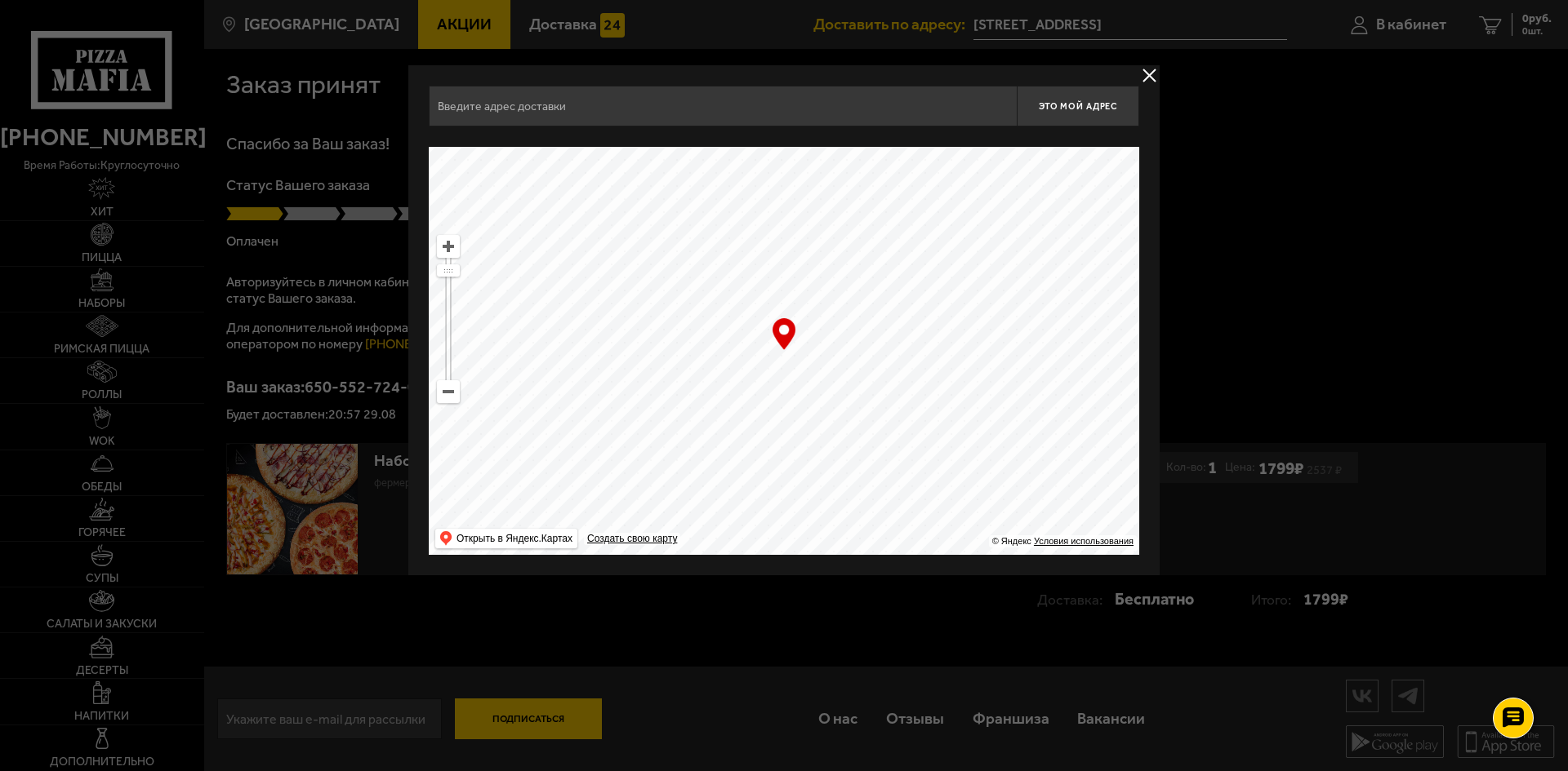
click at [1138, 78] on div "Это мой адрес Найдите адрес перетащив карту … © Яндекс Условия использования От…" at bounding box center [784, 320] width 751 height 510
click at [1157, 71] on button "delivery type" at bounding box center [1149, 75] width 21 height 21
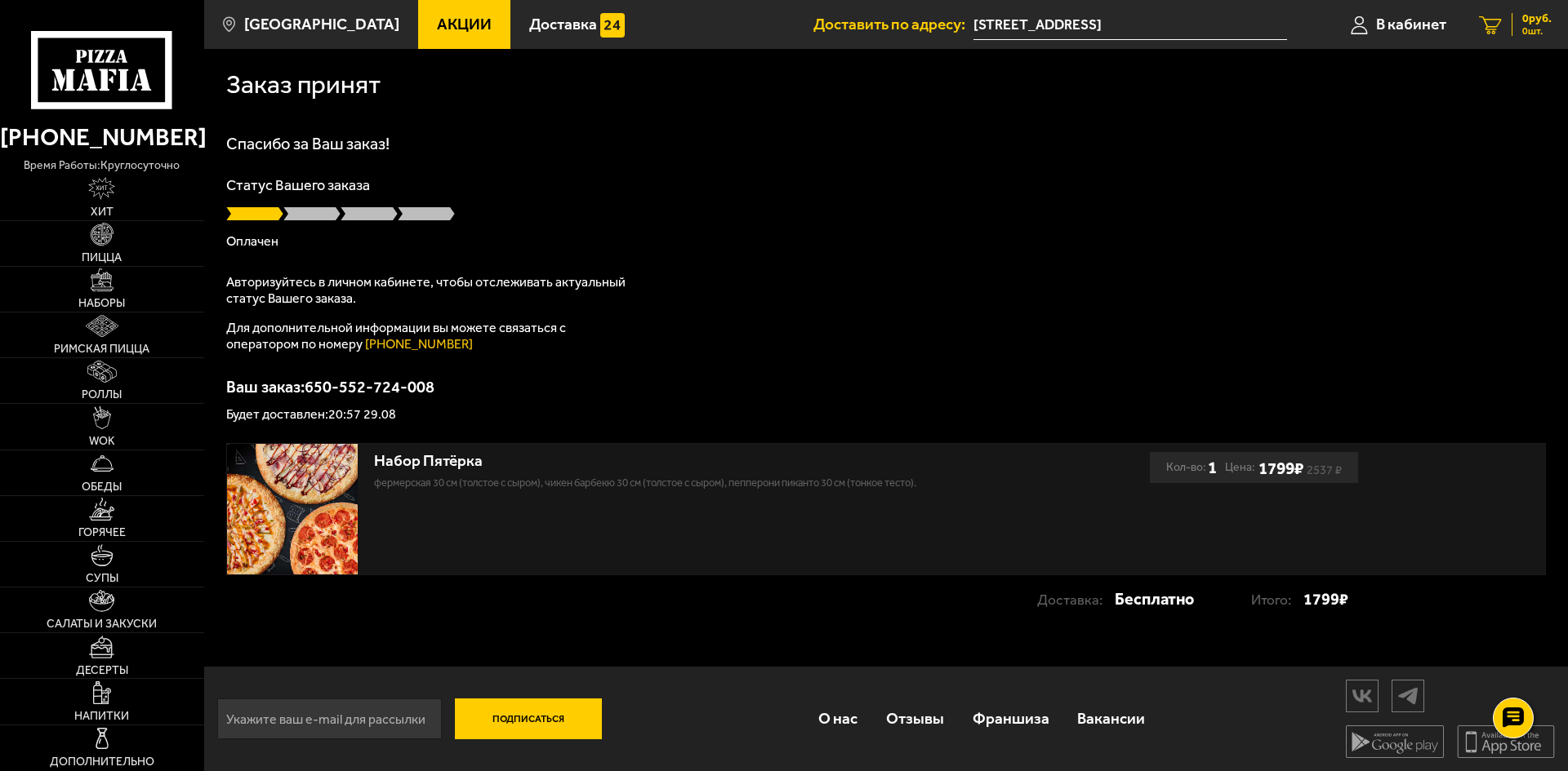
click at [1502, 22] on link "0 руб. 0 шт." at bounding box center [1515, 24] width 106 height 49
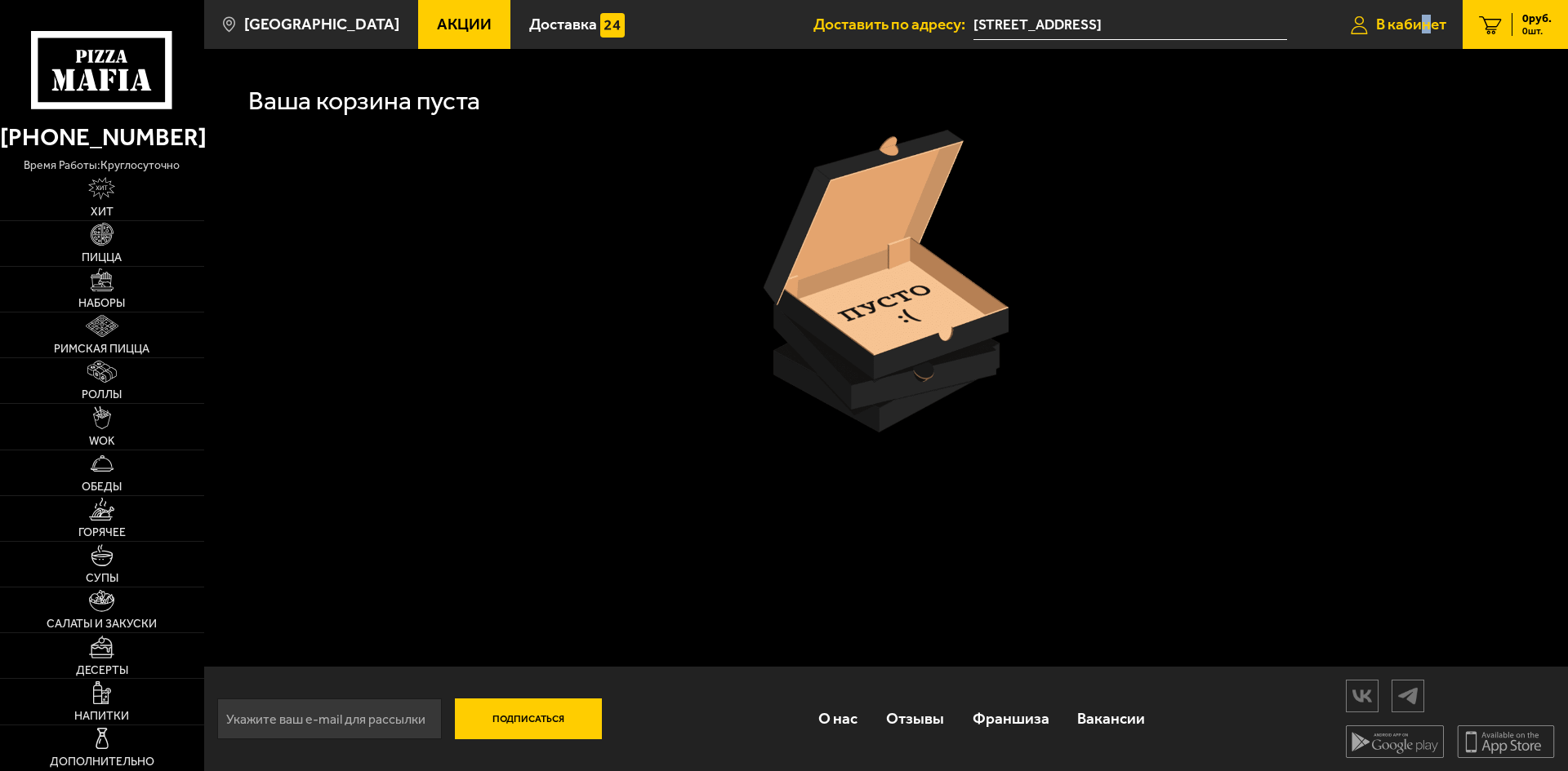
click at [1424, 32] on span "В кабинет" at bounding box center [1410, 24] width 70 height 16
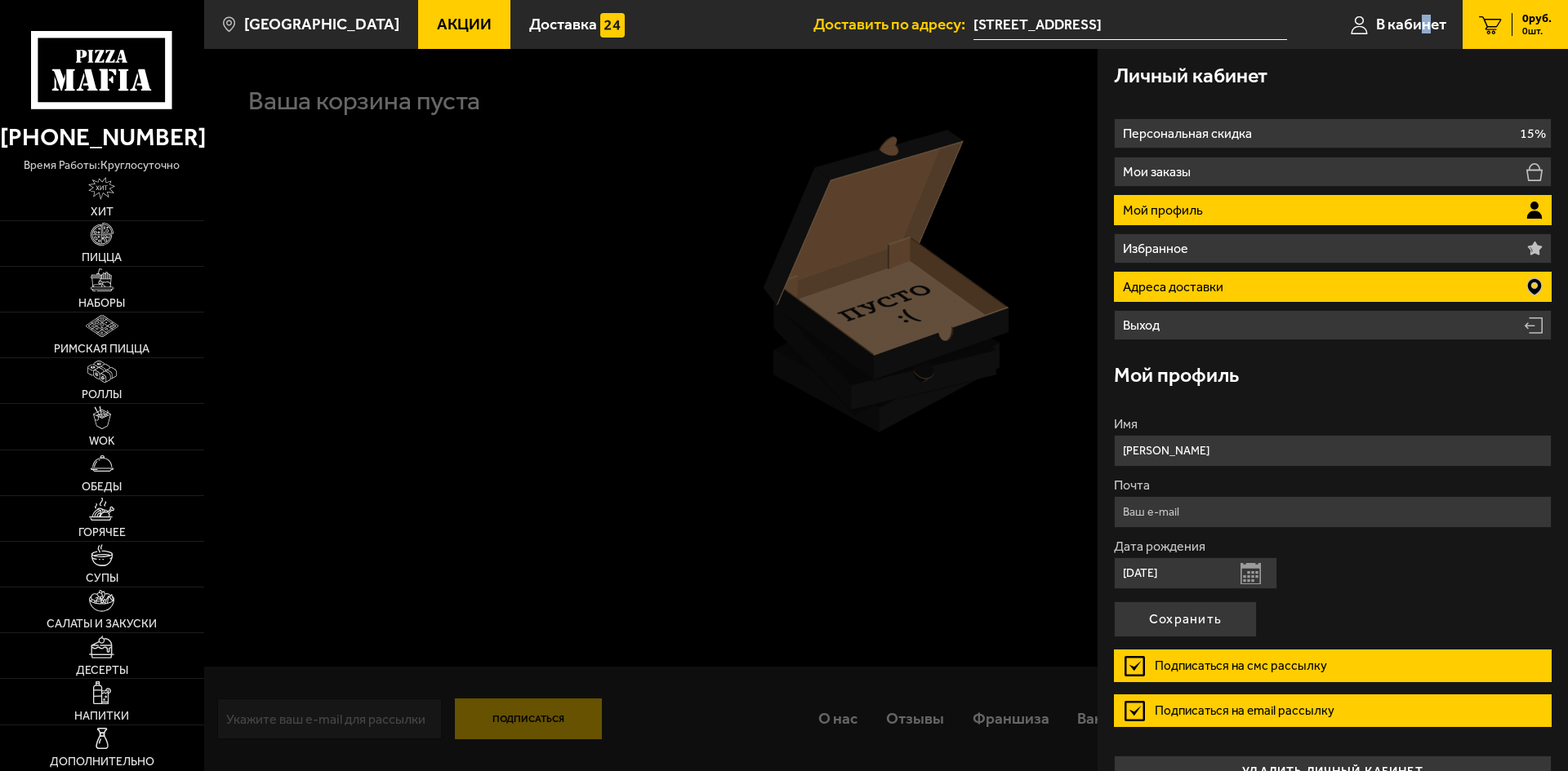
scroll to position [34, 0]
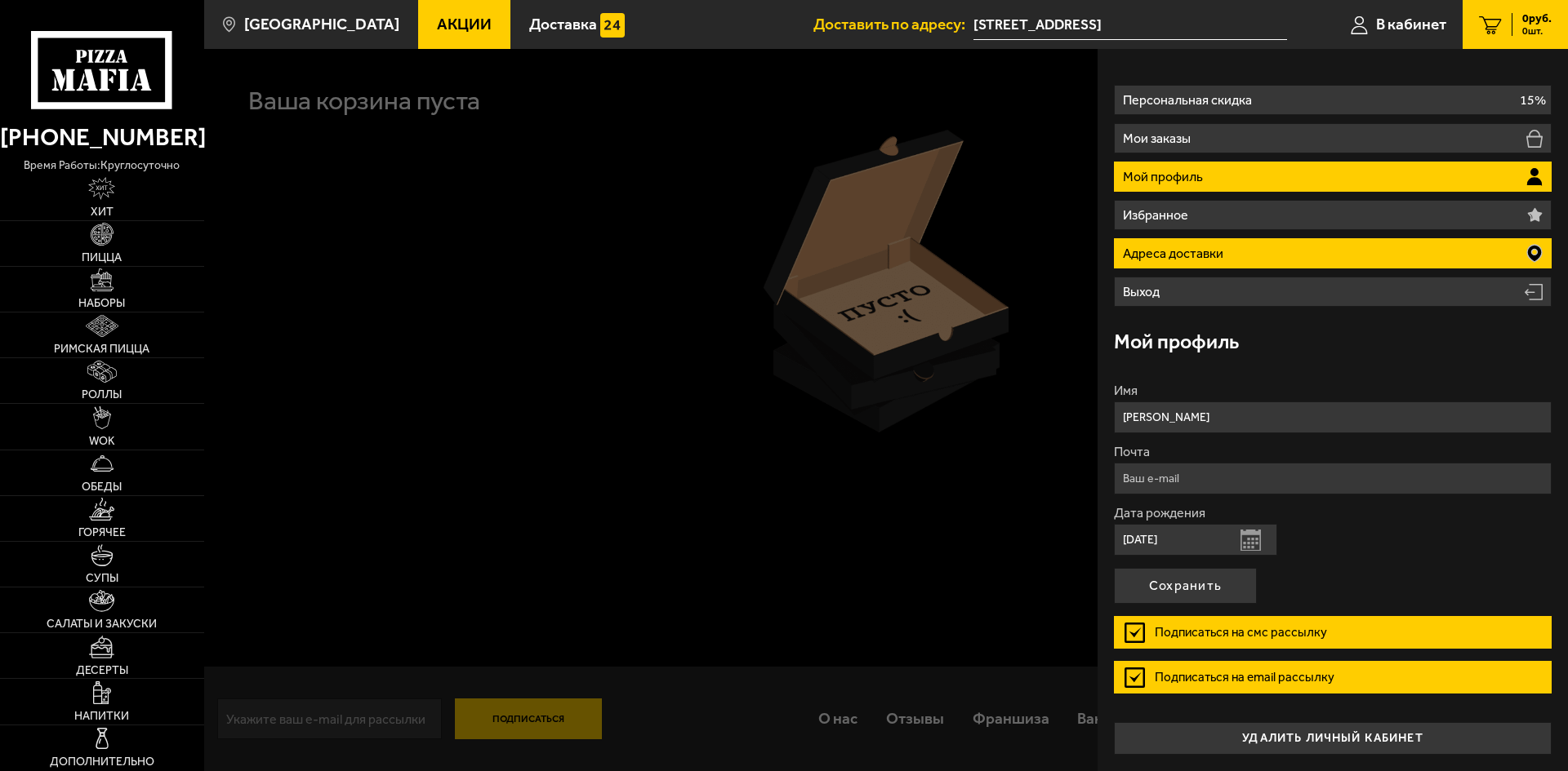
click at [1299, 251] on li "Адреса доставки" at bounding box center [1332, 253] width 438 height 30
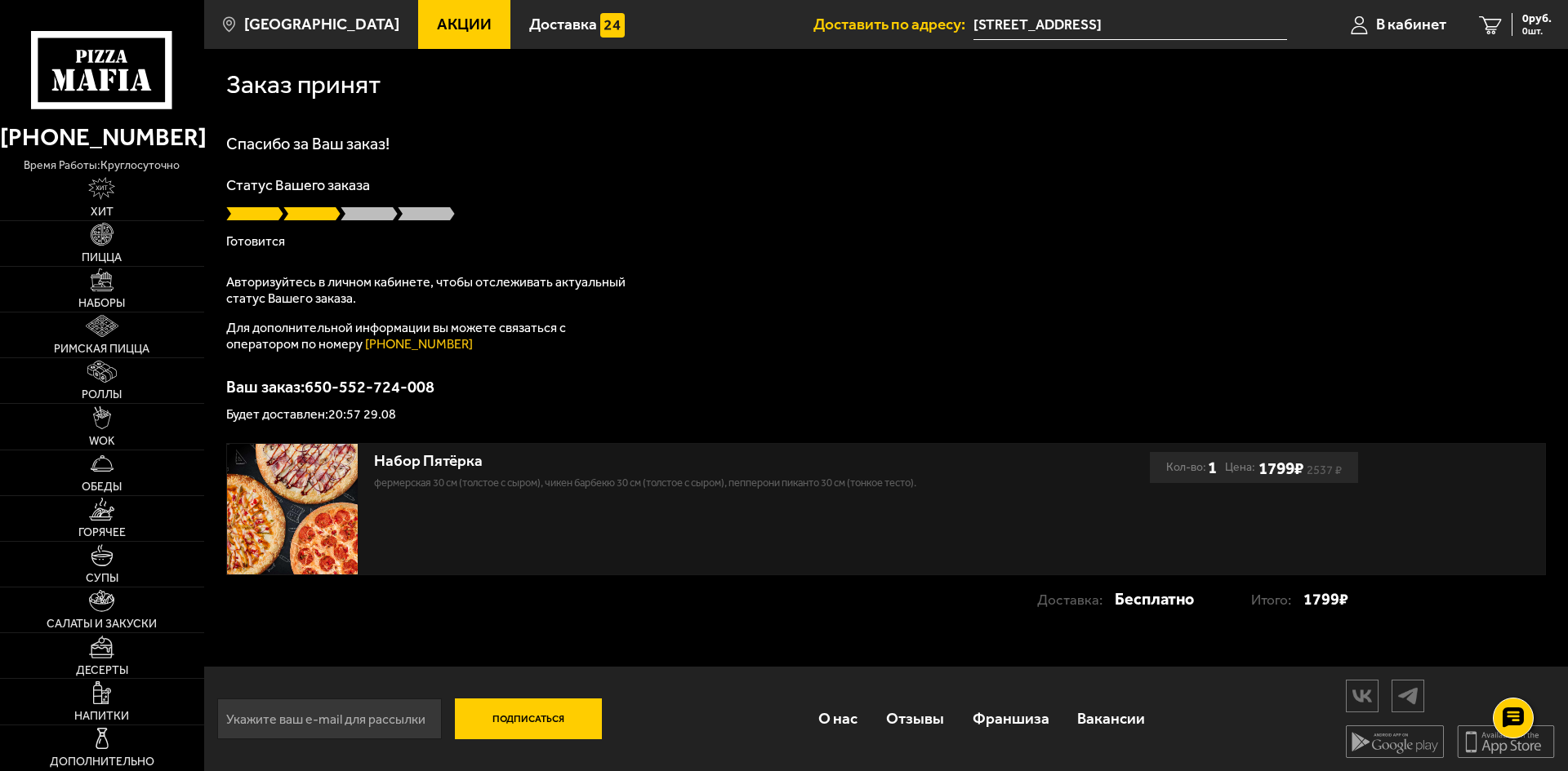
click at [1203, 29] on input "Санкт-Петербург, Пушкин, Церковная улица, 50/18, подъезд 1" at bounding box center [1130, 24] width 314 height 30
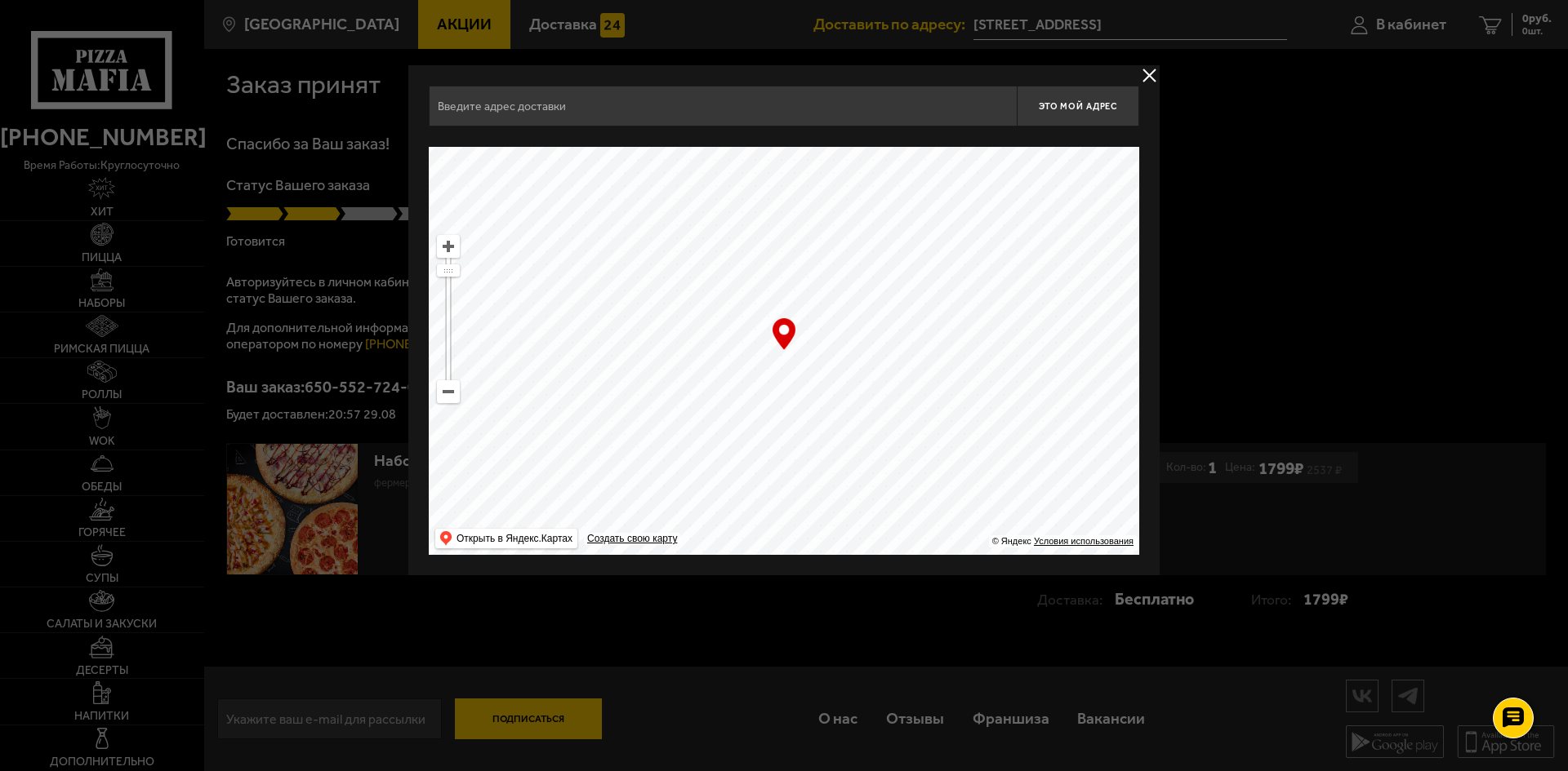
click at [1149, 68] on button "delivery type" at bounding box center [1149, 75] width 21 height 21
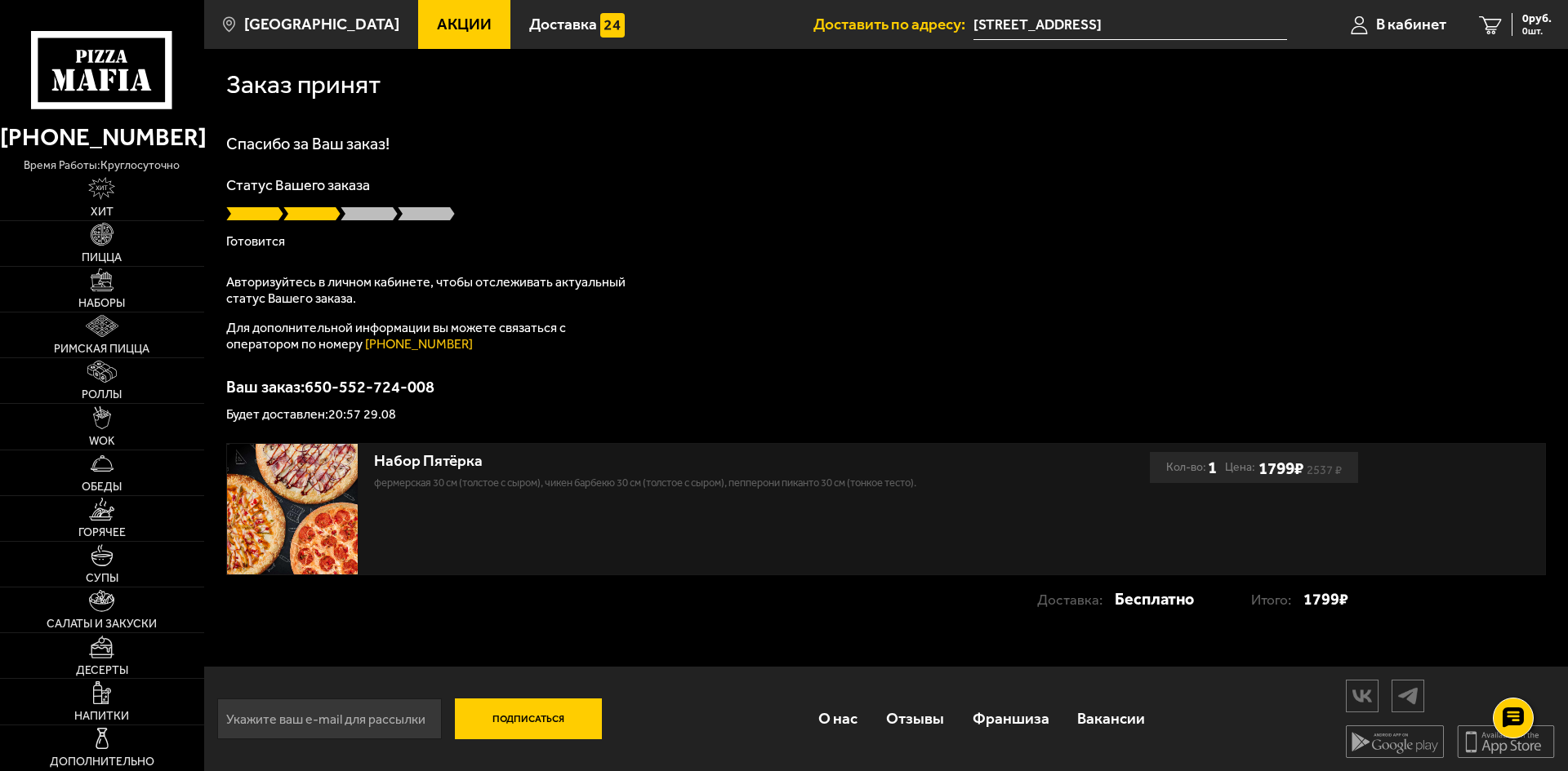
click at [1265, 29] on input "Санкт-Петербург, Пушкин, Церковная улица, 50/18, подъезд 1" at bounding box center [1130, 24] width 314 height 30
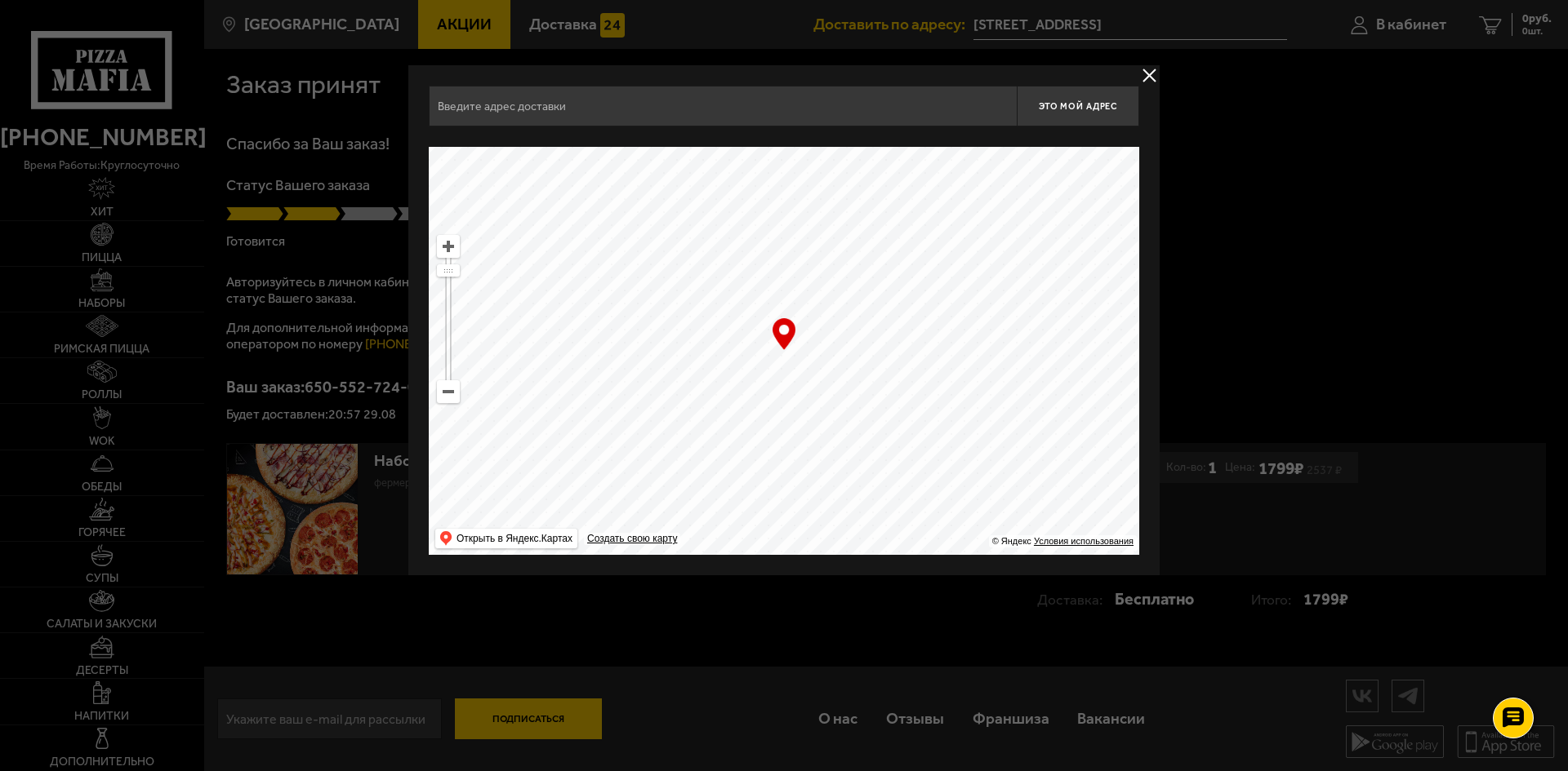
click at [1149, 77] on button "delivery type" at bounding box center [1149, 75] width 21 height 21
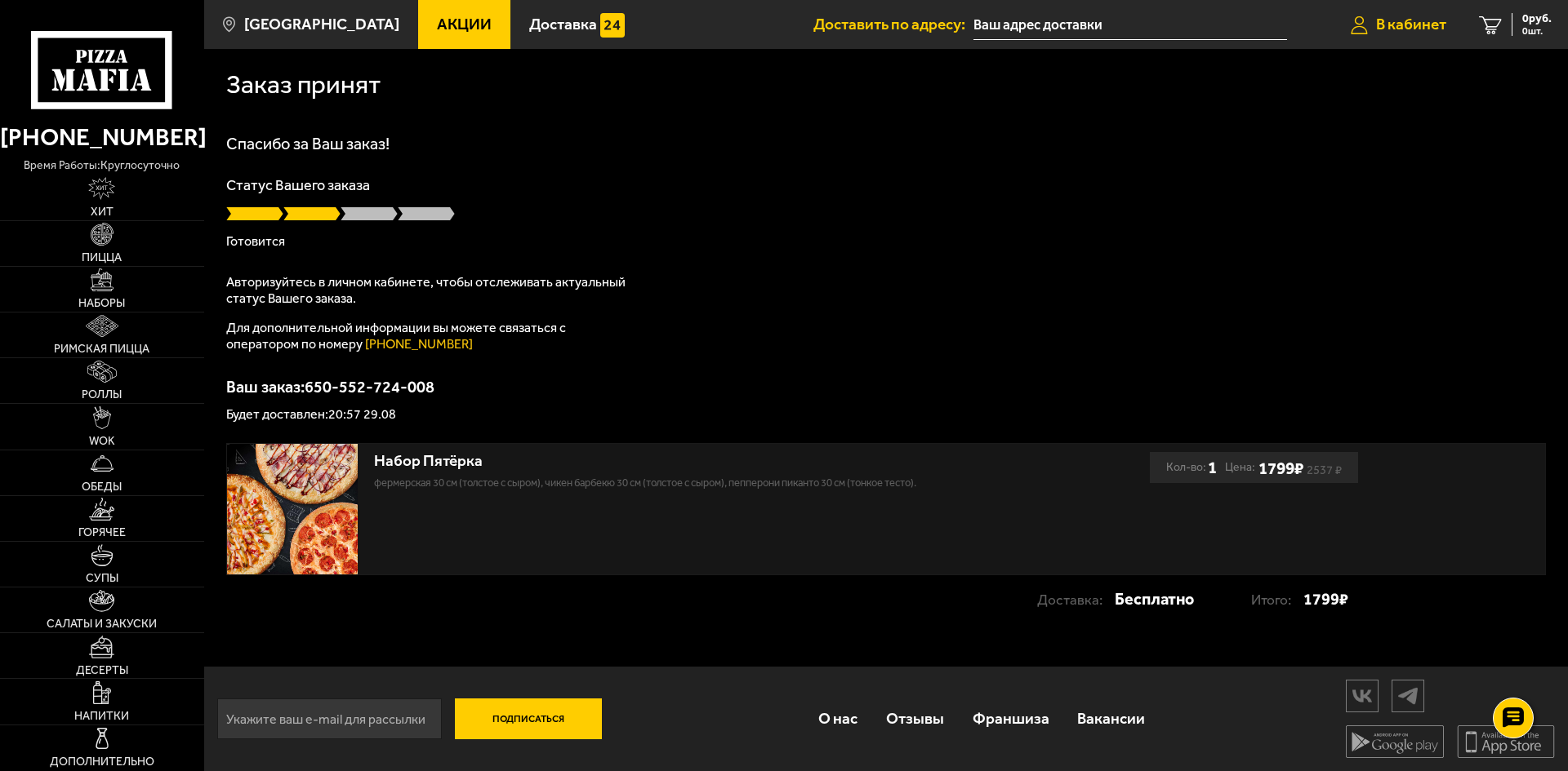
click at [1383, 22] on span "В кабинет" at bounding box center [1410, 24] width 70 height 16
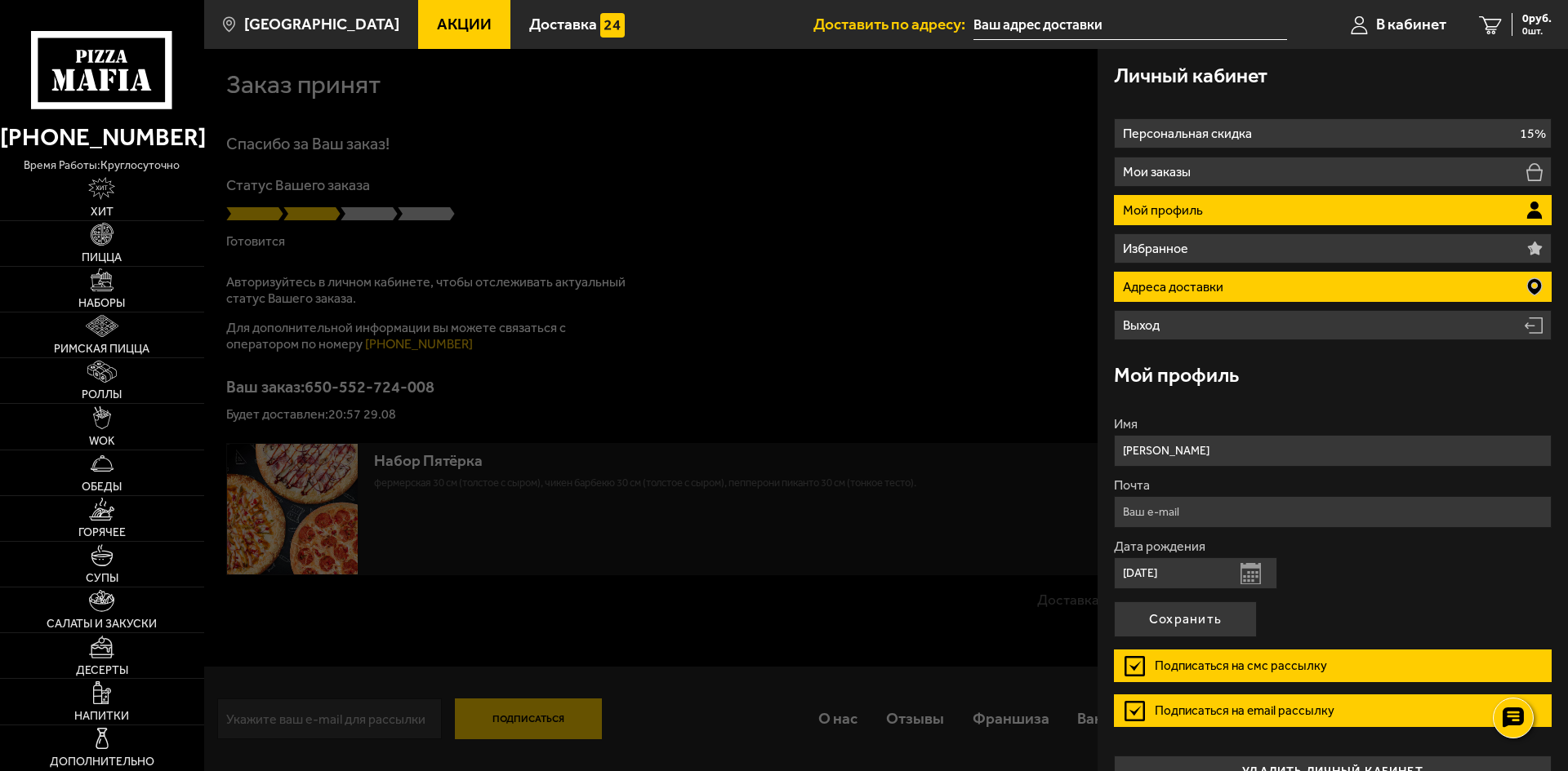
click at [1259, 282] on li "Адреса доставки" at bounding box center [1332, 287] width 438 height 30
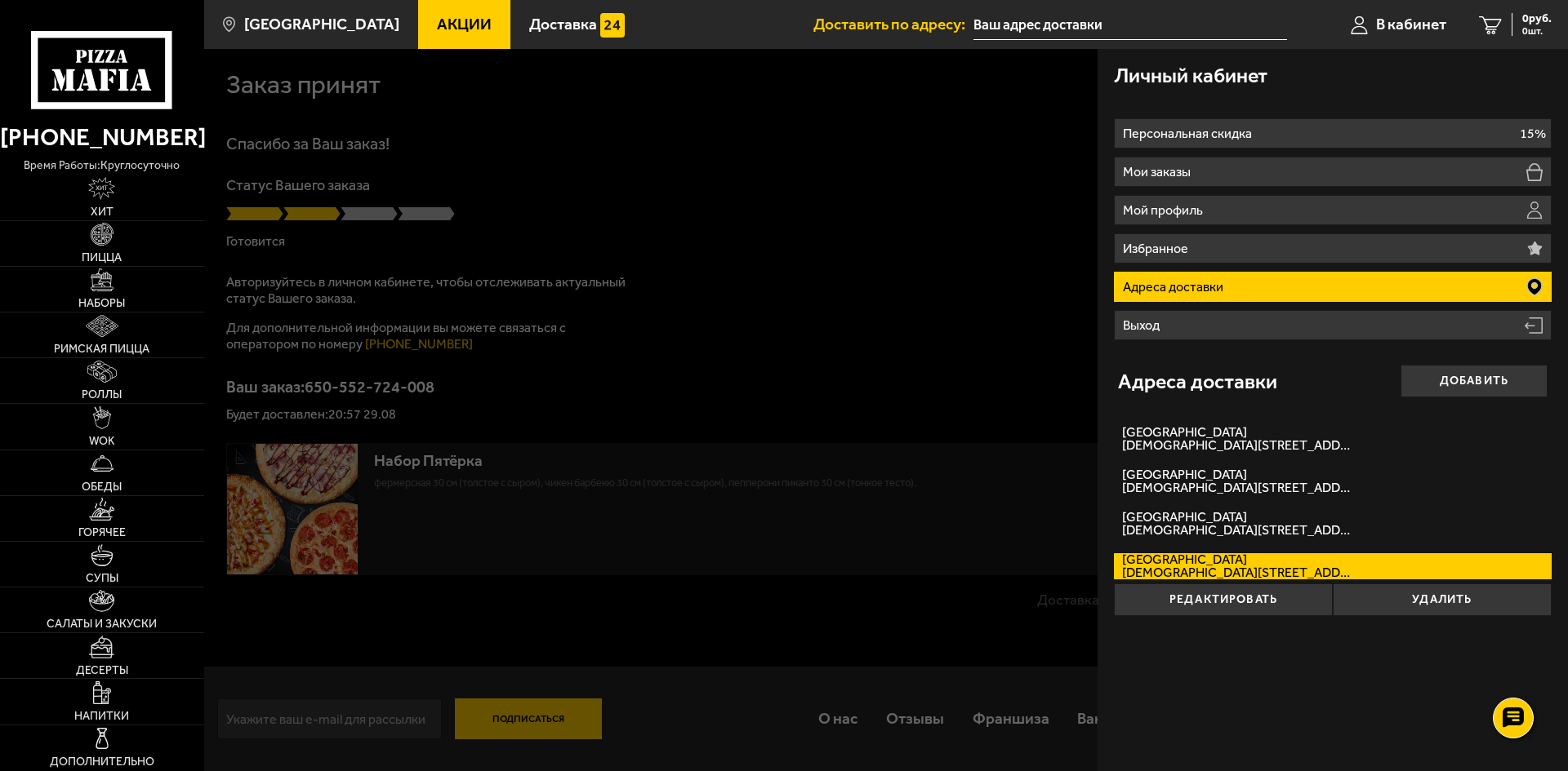
click at [804, 281] on div at bounding box center [988, 435] width 1568 height 771
